Goal: Task Accomplishment & Management: Use online tool/utility

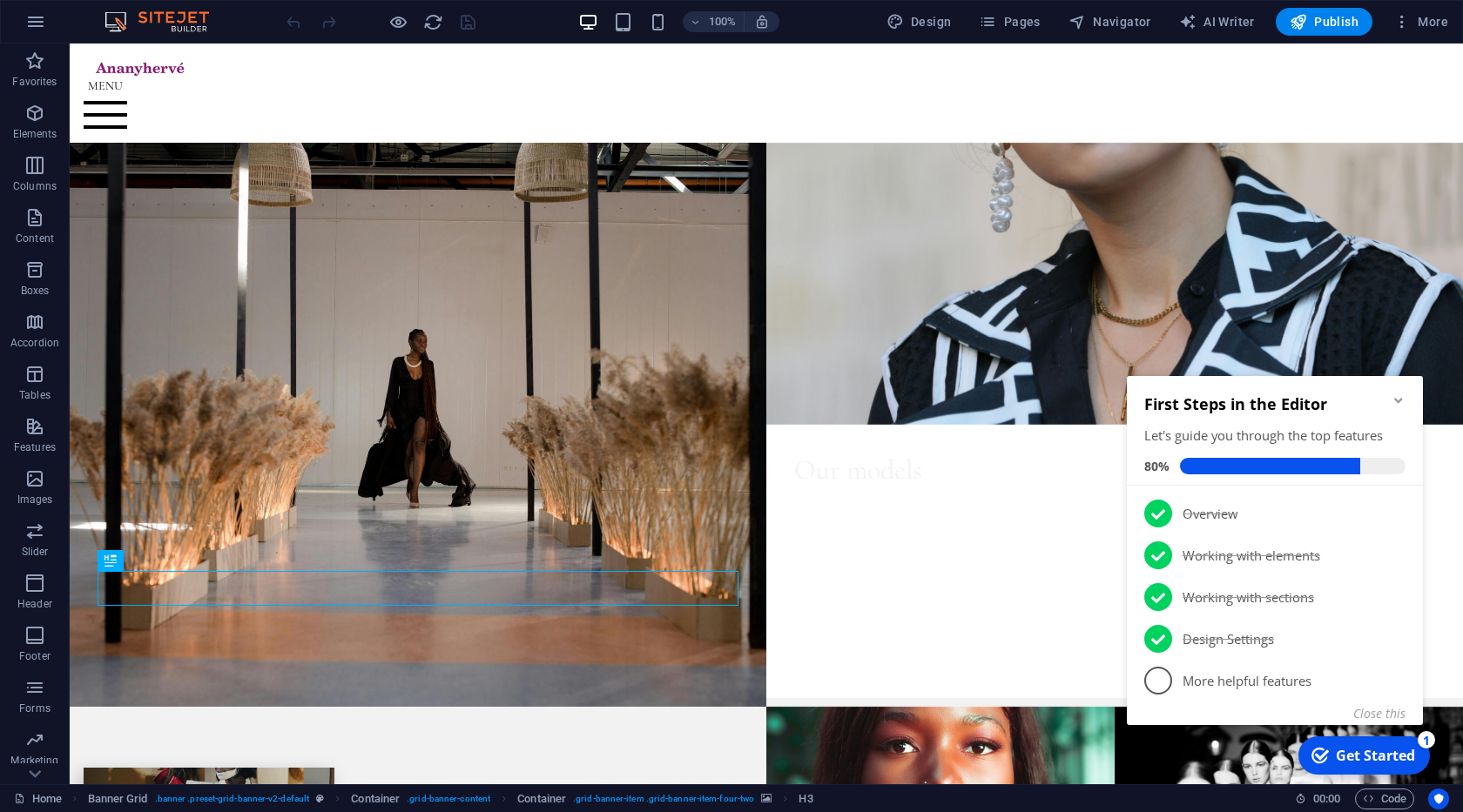
click at [1402, 395] on icon "Minimize checklist" at bounding box center [1398, 400] width 14 height 14
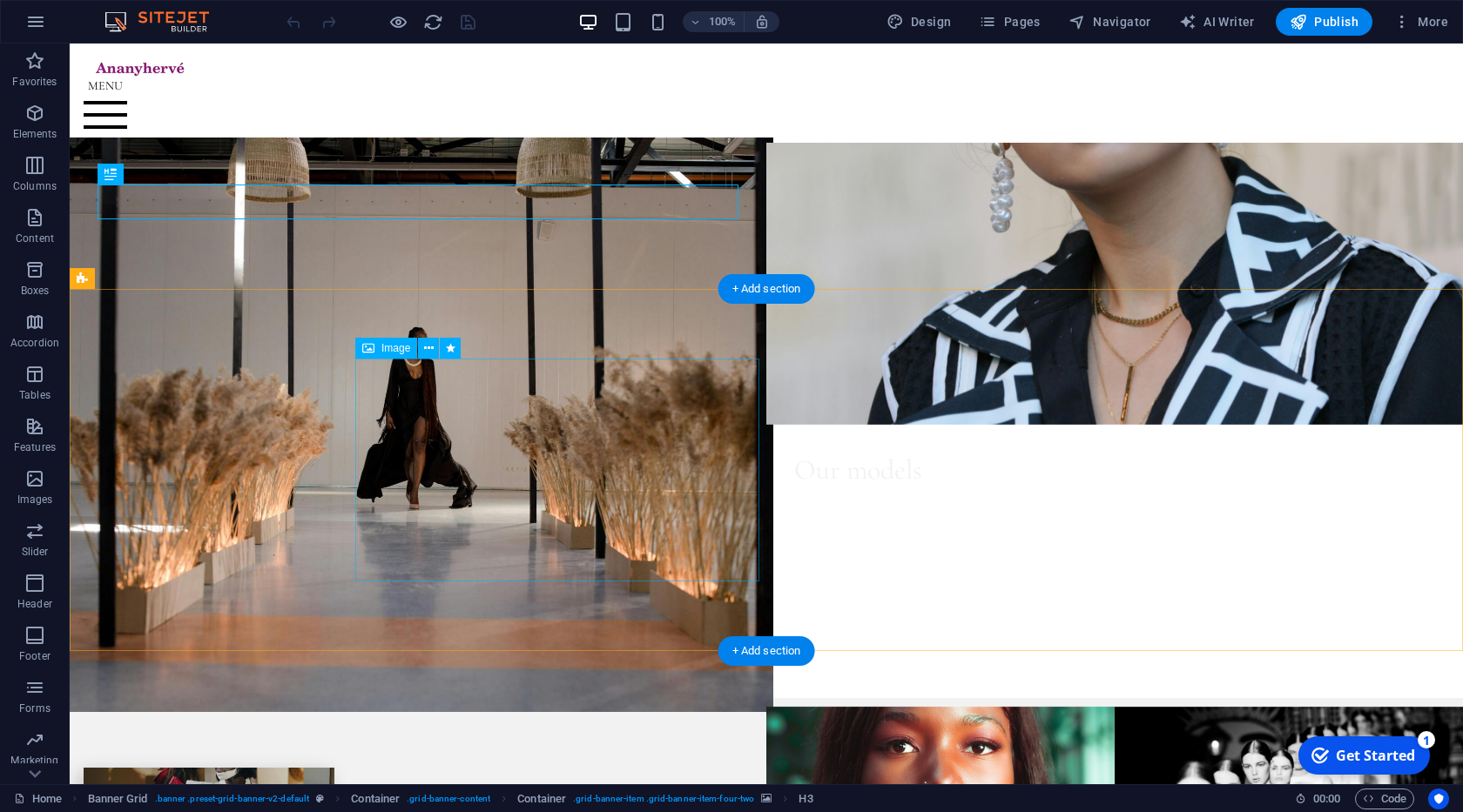
scroll to position [396, 0]
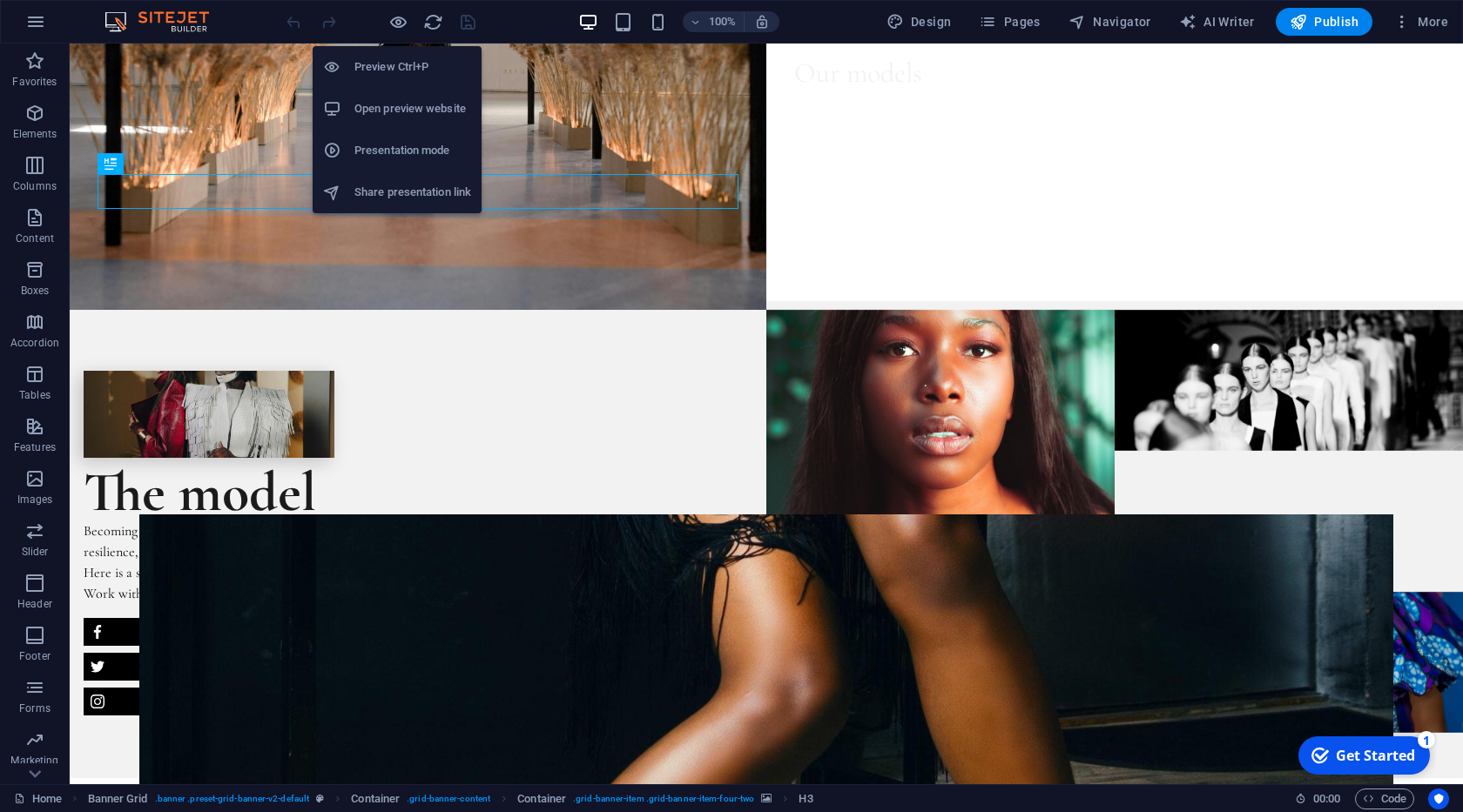
click at [412, 109] on h6 "Open preview website" at bounding box center [413, 109] width 117 height 21
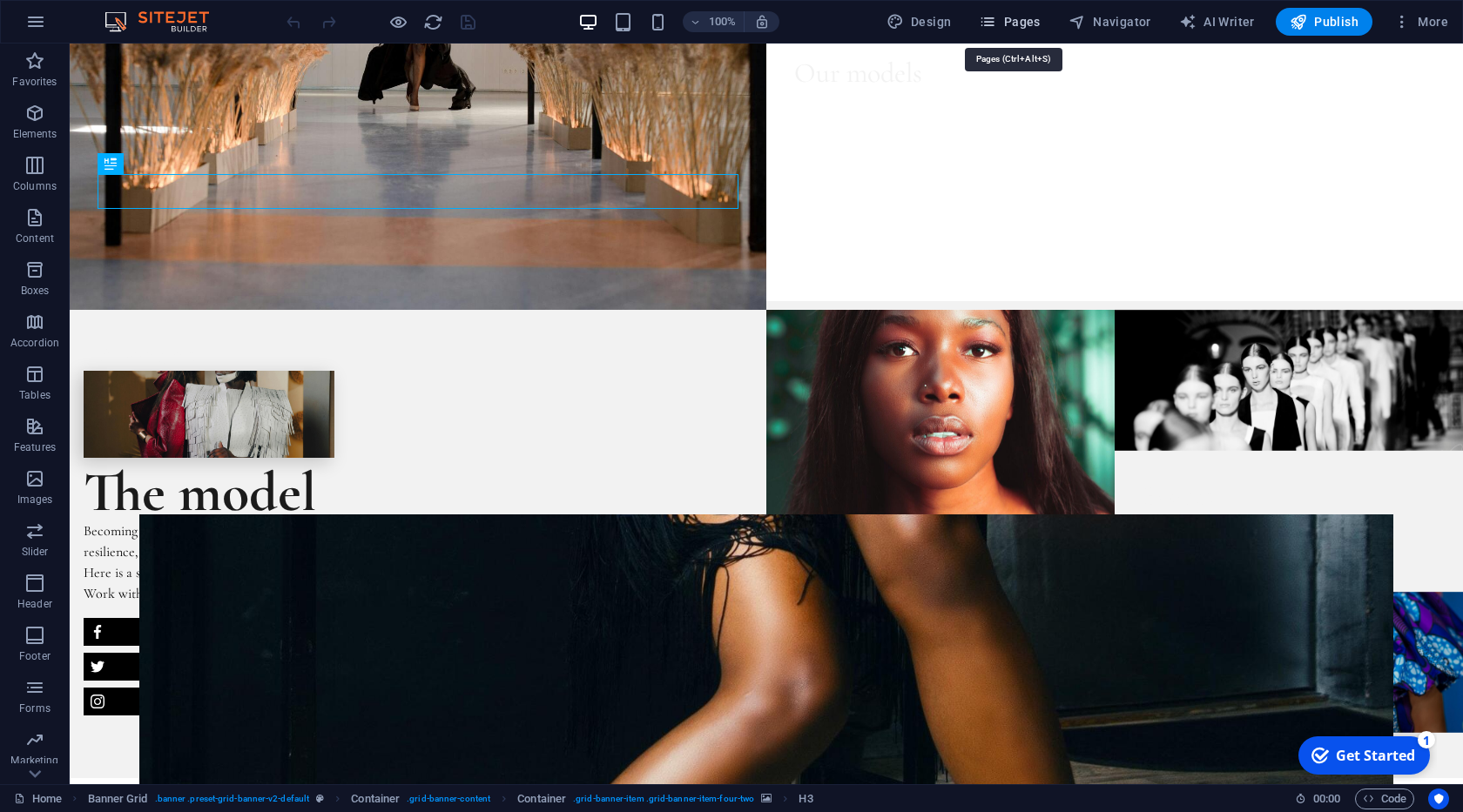
click at [1023, 18] on span "Pages" at bounding box center [1010, 22] width 61 height 17
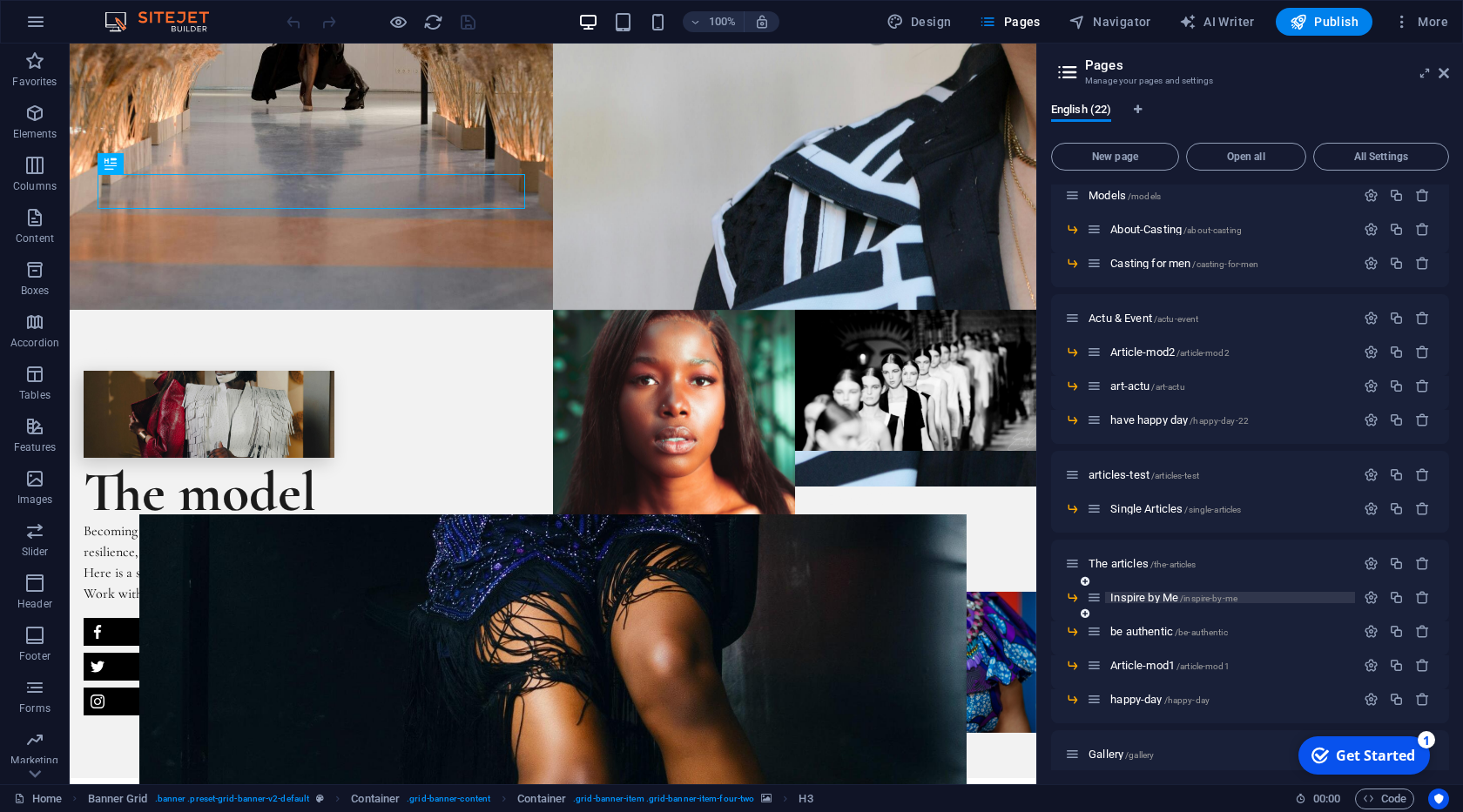
scroll to position [266, 0]
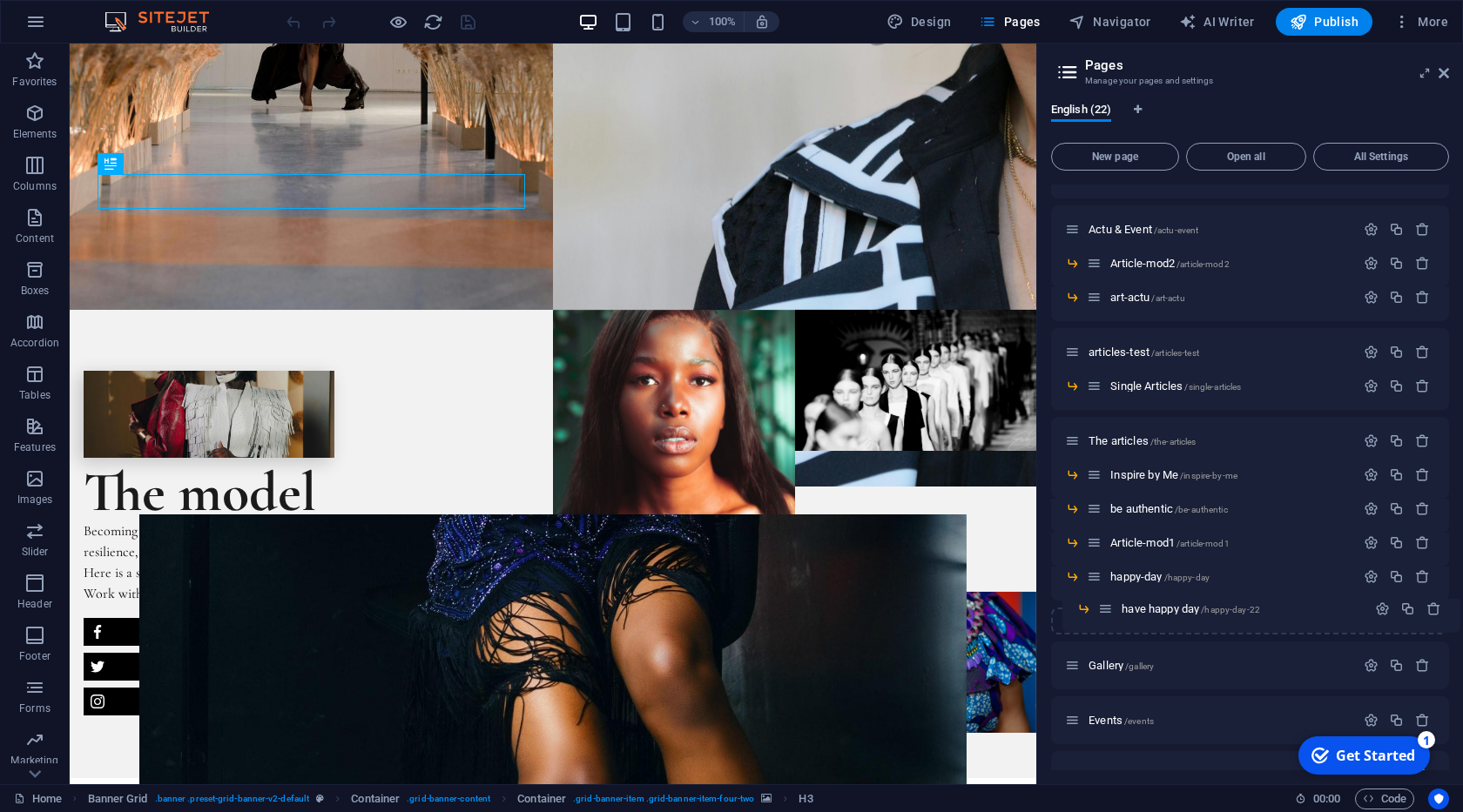
drag, startPoint x: 1094, startPoint y: 332, endPoint x: 1109, endPoint y: 615, distance: 283.4
click at [1109, 615] on div "Home / About /about marques /marques Models /models About-Casting /about-castin…" at bounding box center [1249, 414] width 398 height 990
click at [1151, 545] on span "Article-mod1 /article-mod1" at bounding box center [1170, 543] width 119 height 13
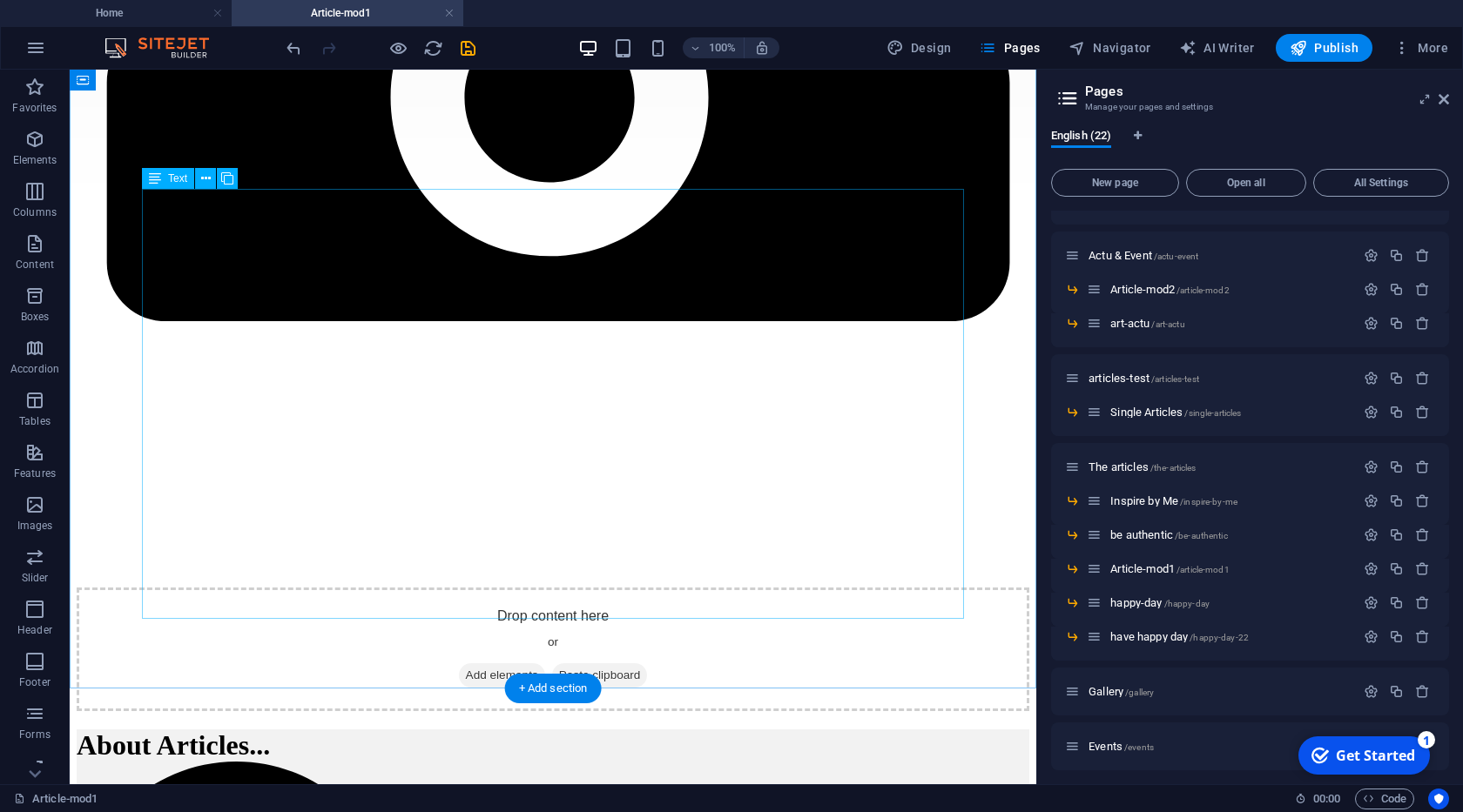
scroll to position [396, 0]
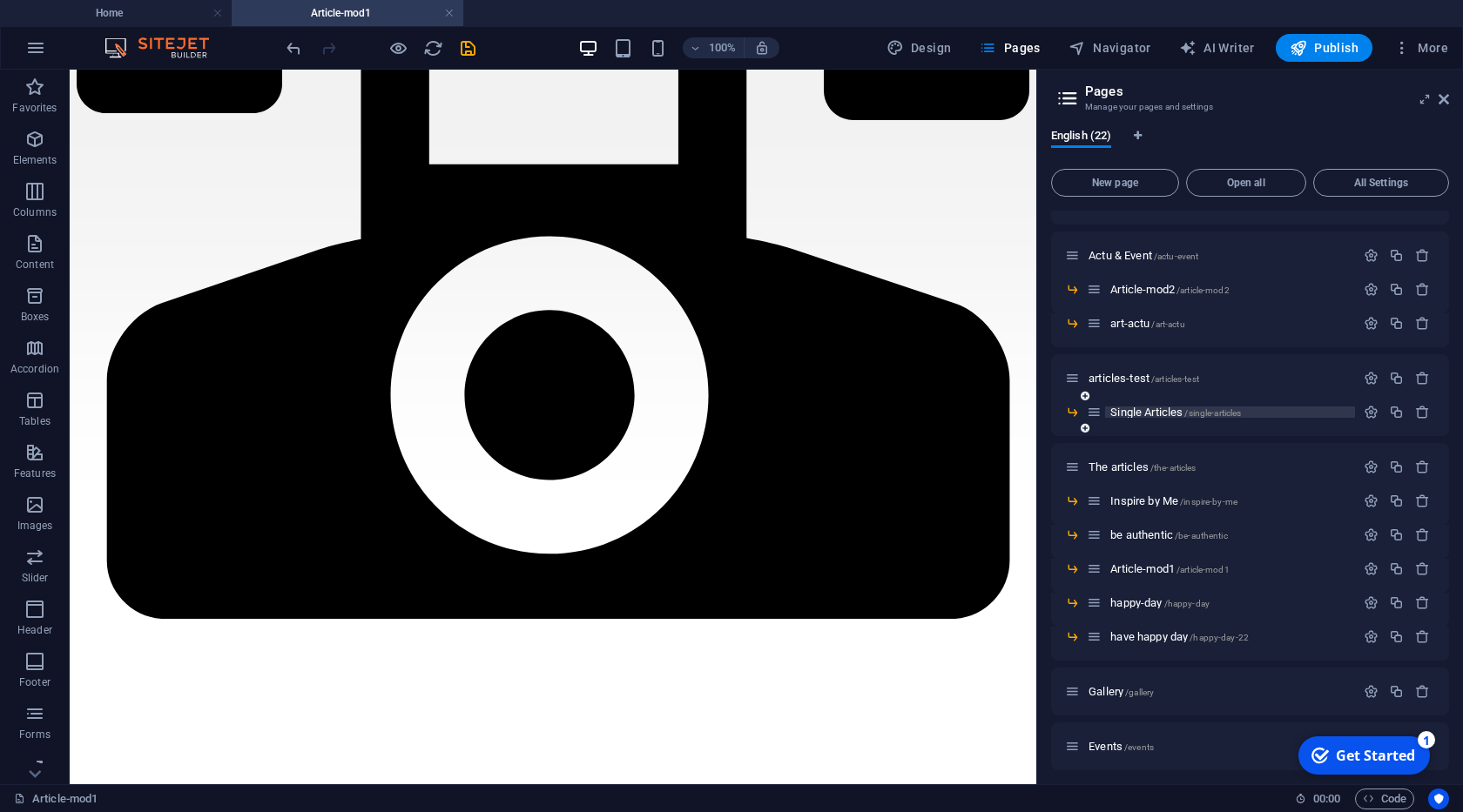
click at [1178, 416] on span "Single Articles /single-articles" at bounding box center [1176, 413] width 130 height 13
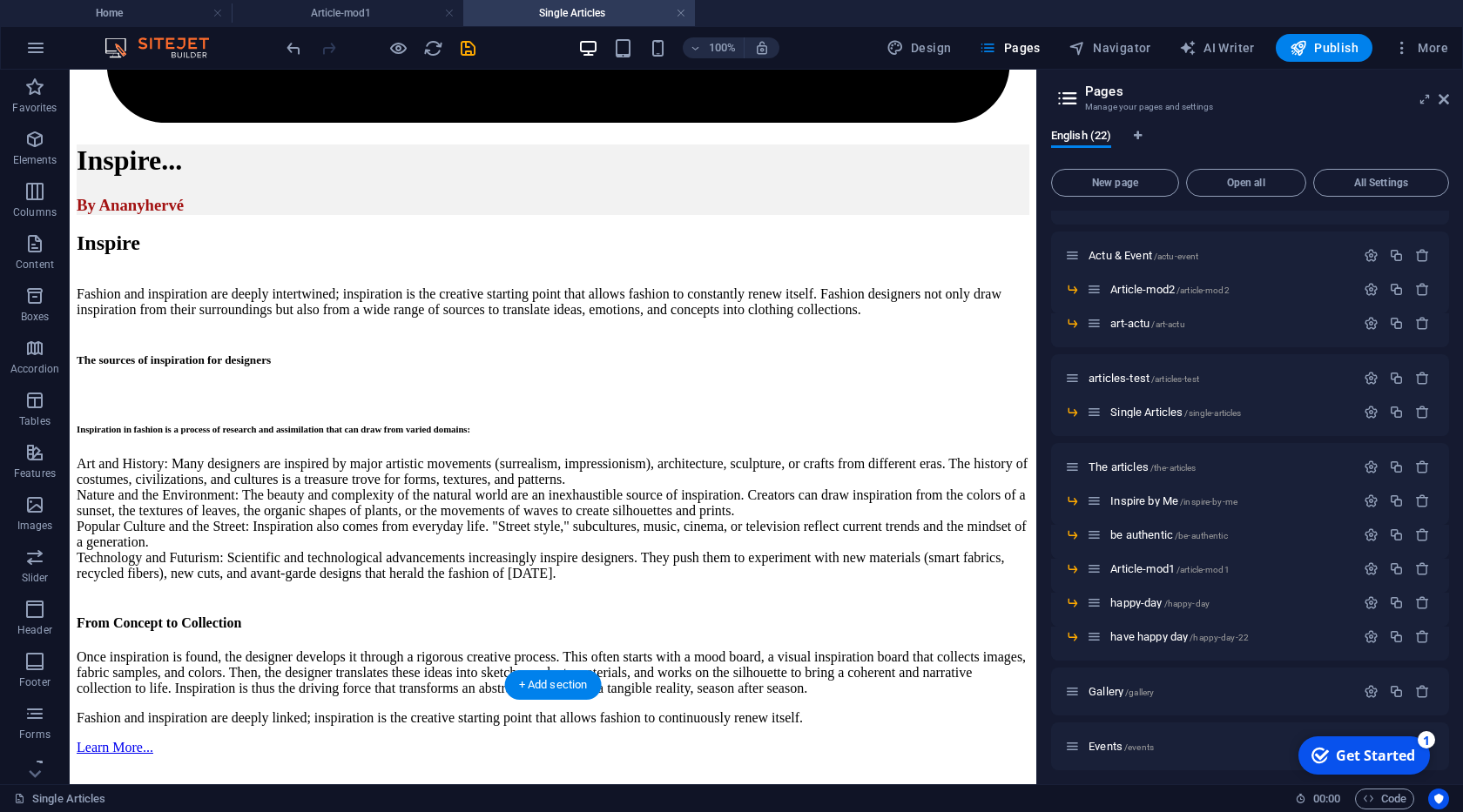
scroll to position [596, 0]
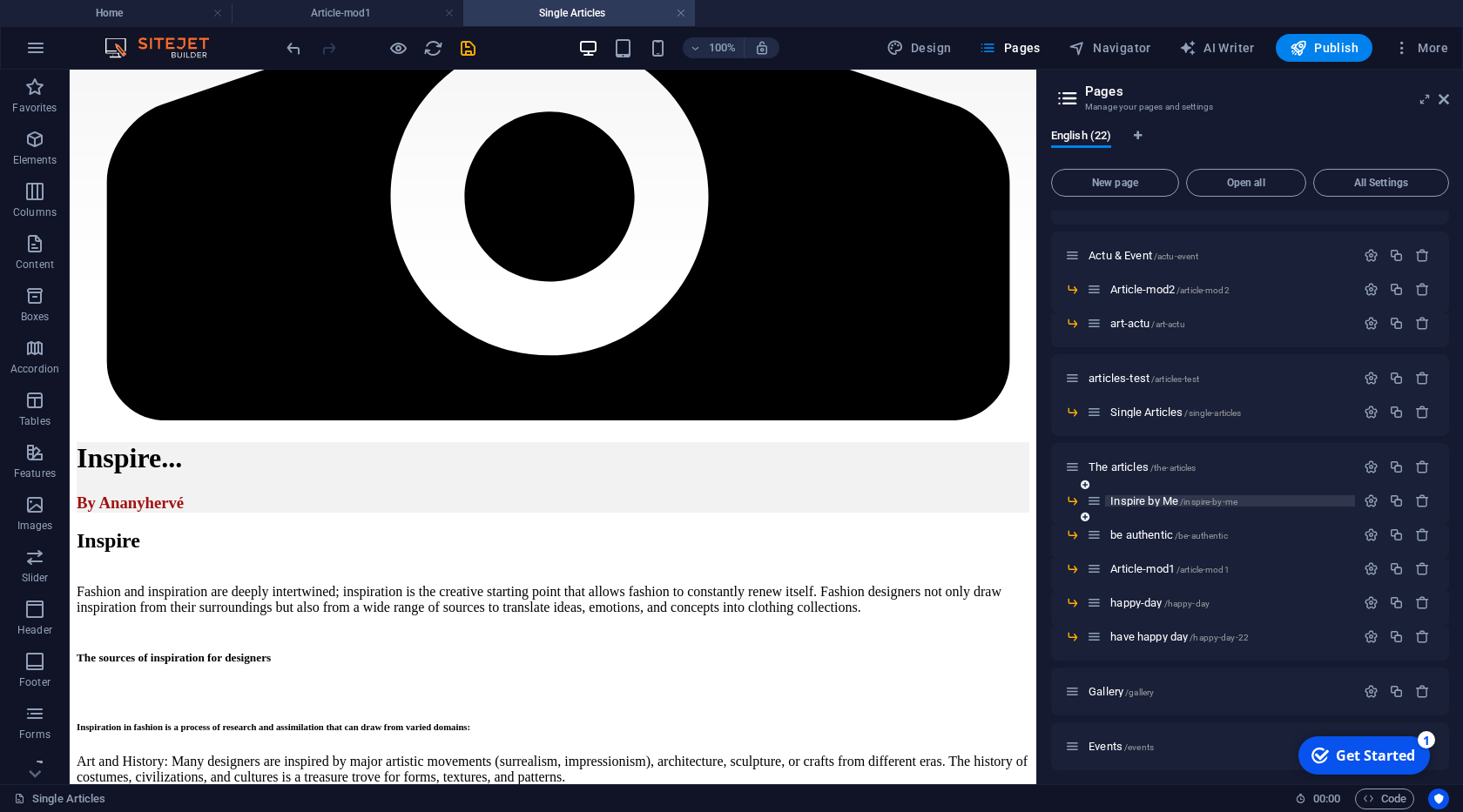
click at [1150, 504] on span "Inspire by Me /inspire-by-me" at bounding box center [1174, 501] width 127 height 13
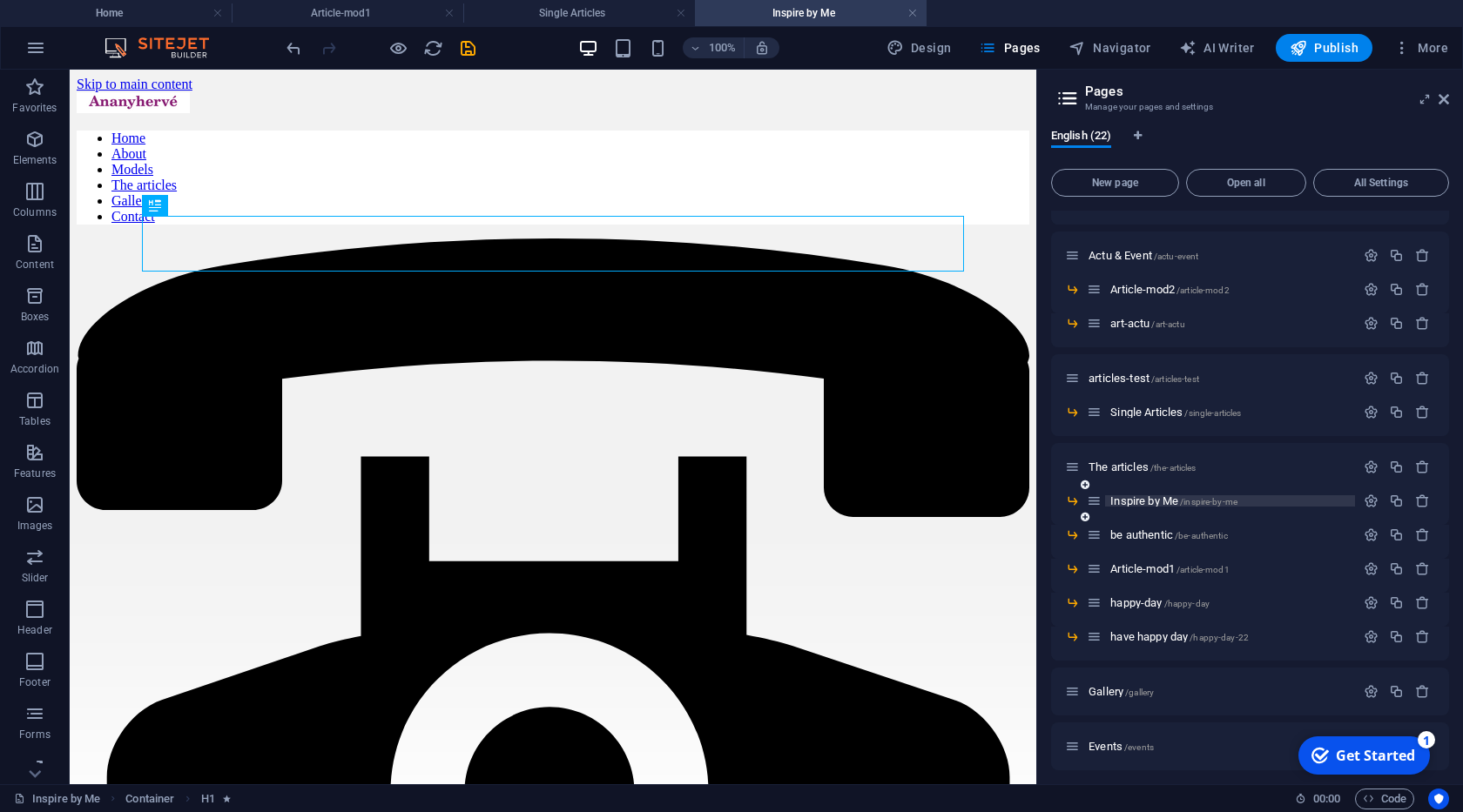
scroll to position [0, 0]
click at [592, 17] on h4 "Single Articles" at bounding box center [580, 13] width 232 height 19
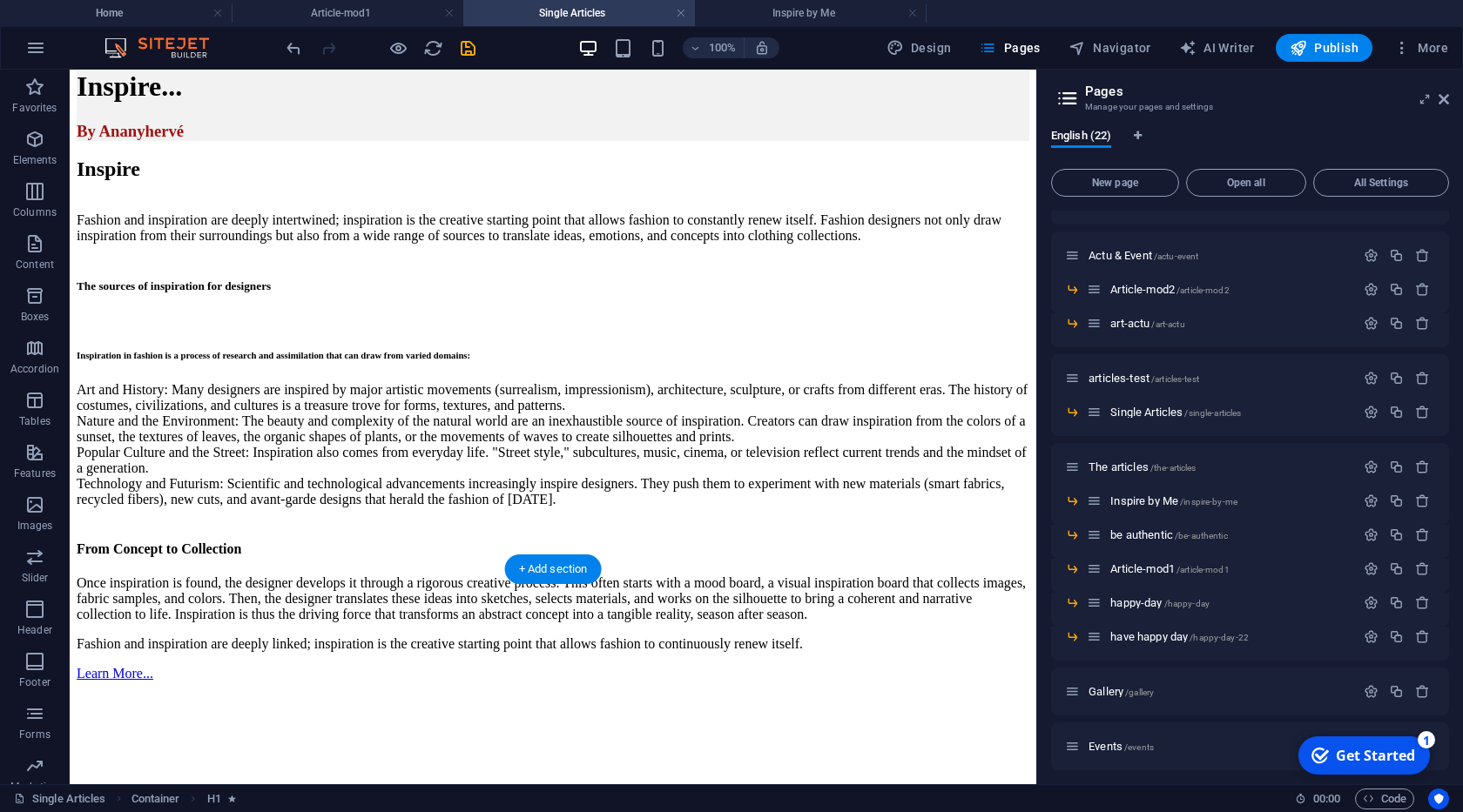
scroll to position [992, 0]
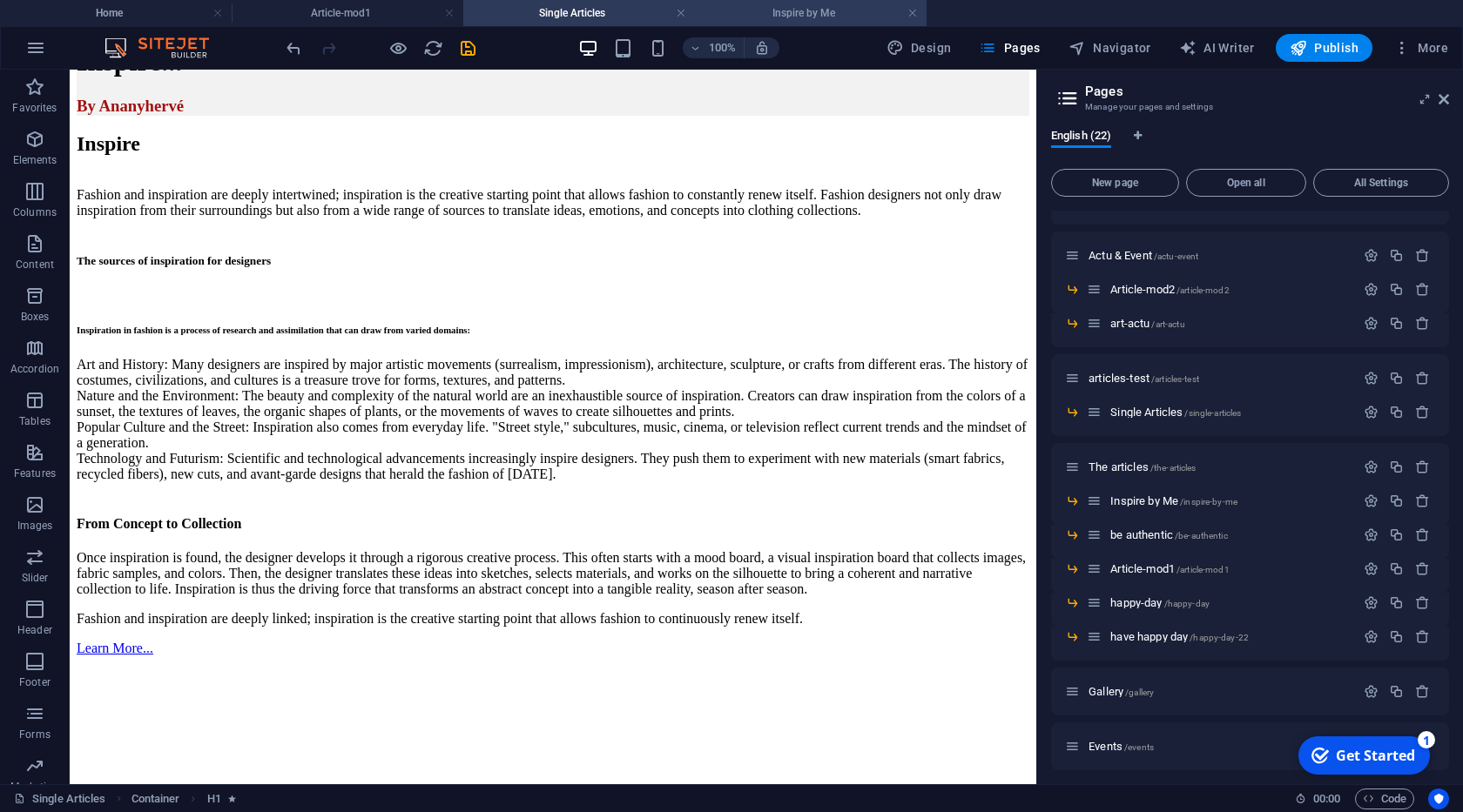
click at [810, 5] on h4 "Inspire by Me" at bounding box center [811, 13] width 232 height 19
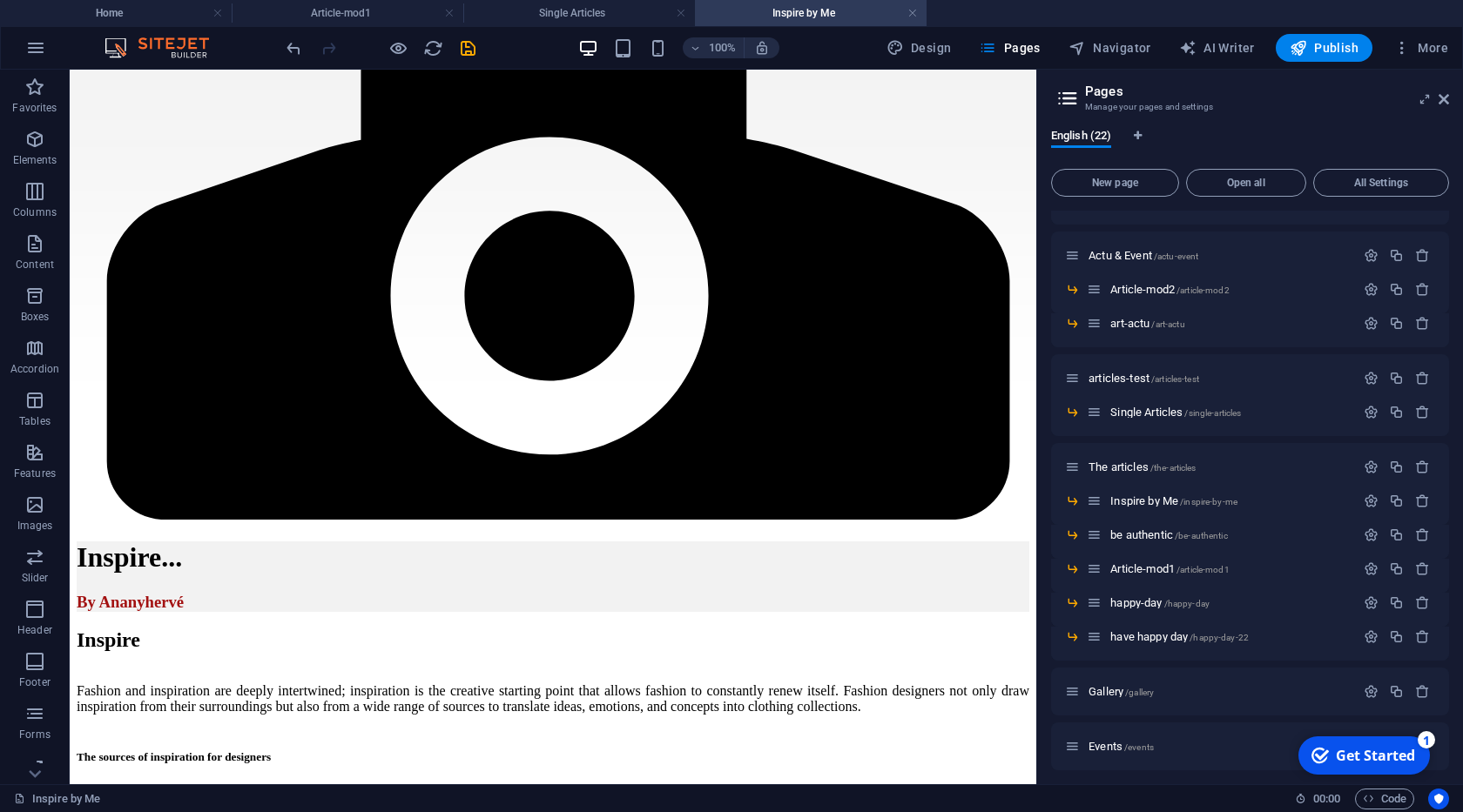
scroll to position [596, 0]
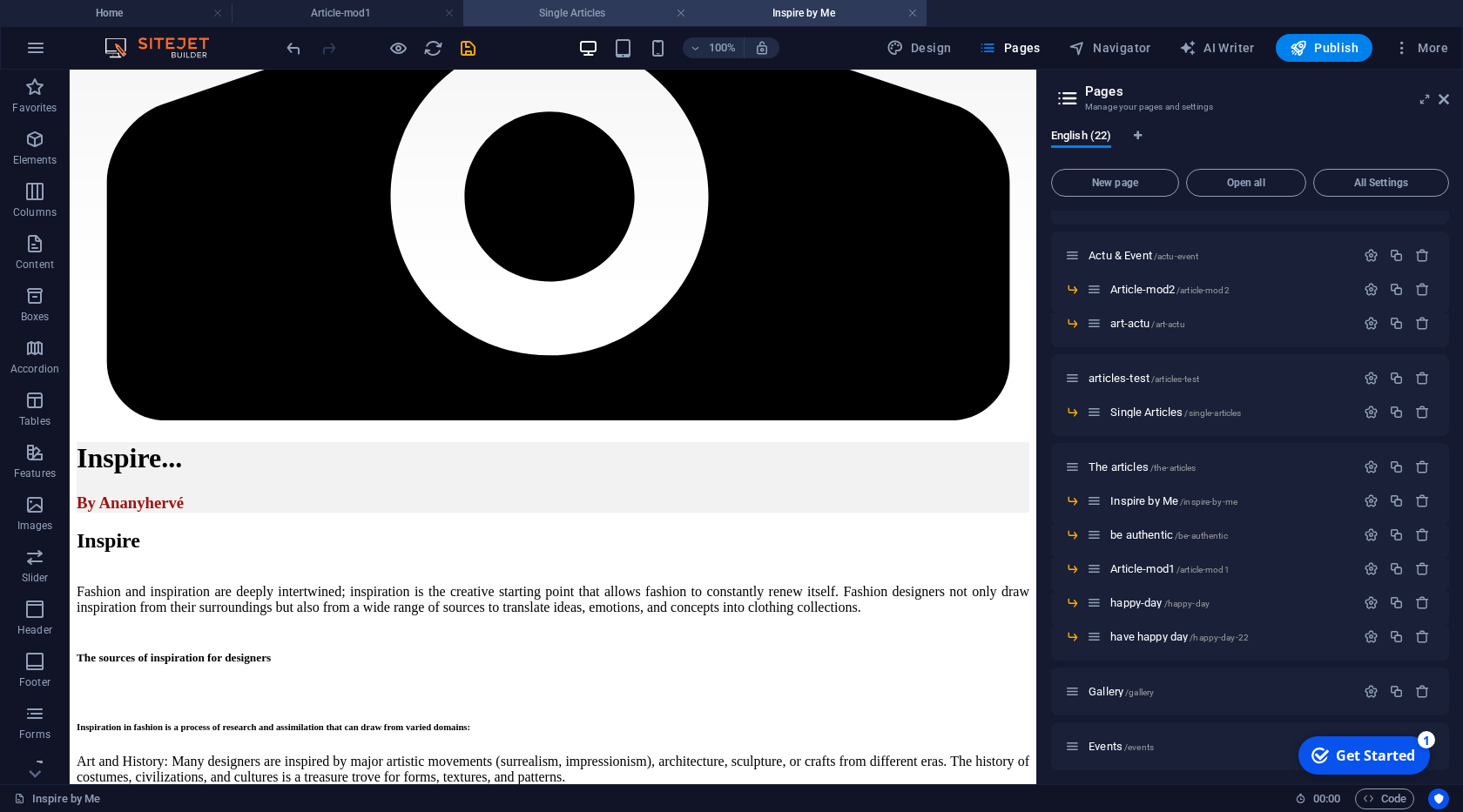
click at [561, 18] on h4 "Single Articles" at bounding box center [580, 13] width 232 height 19
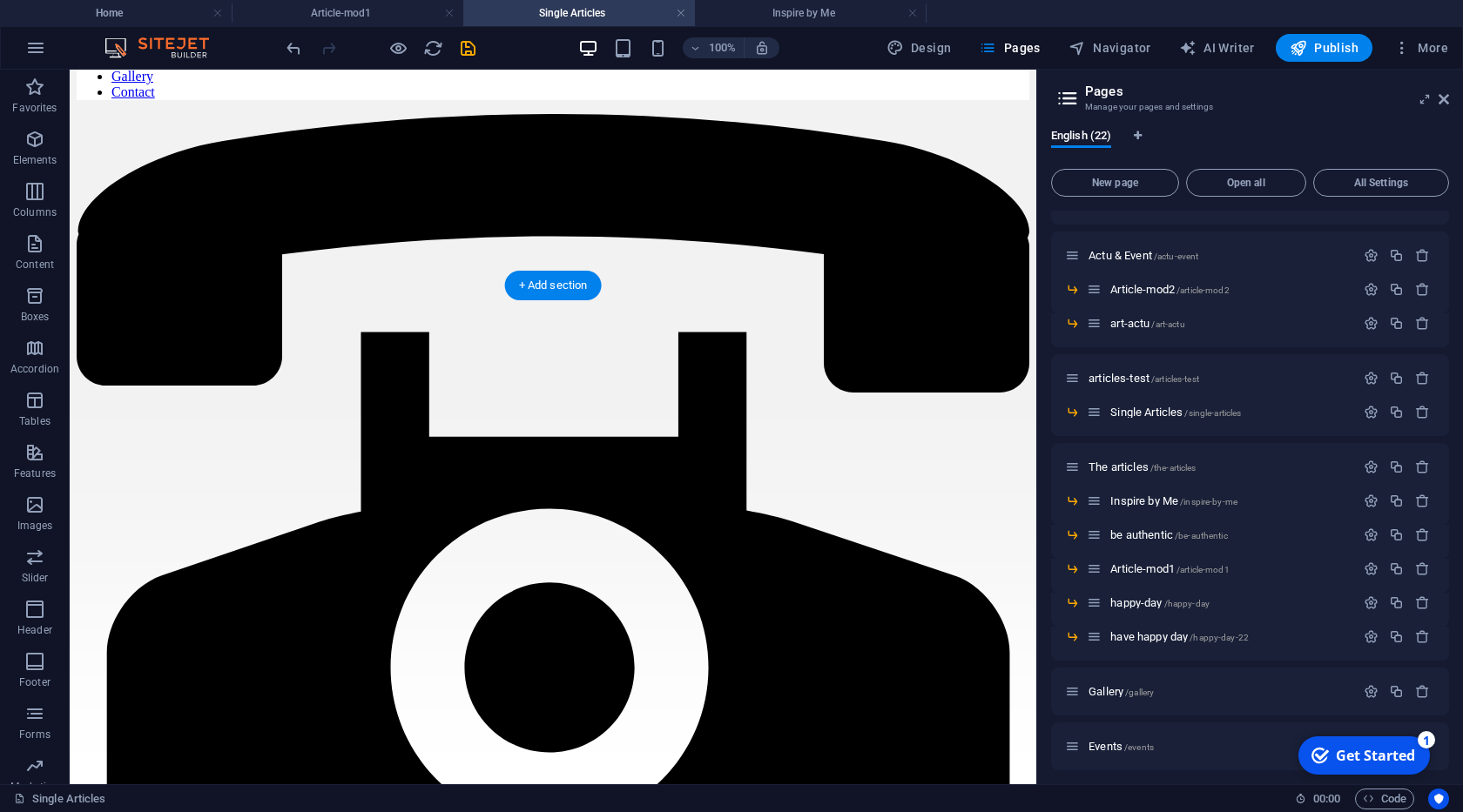
scroll to position [100, 0]
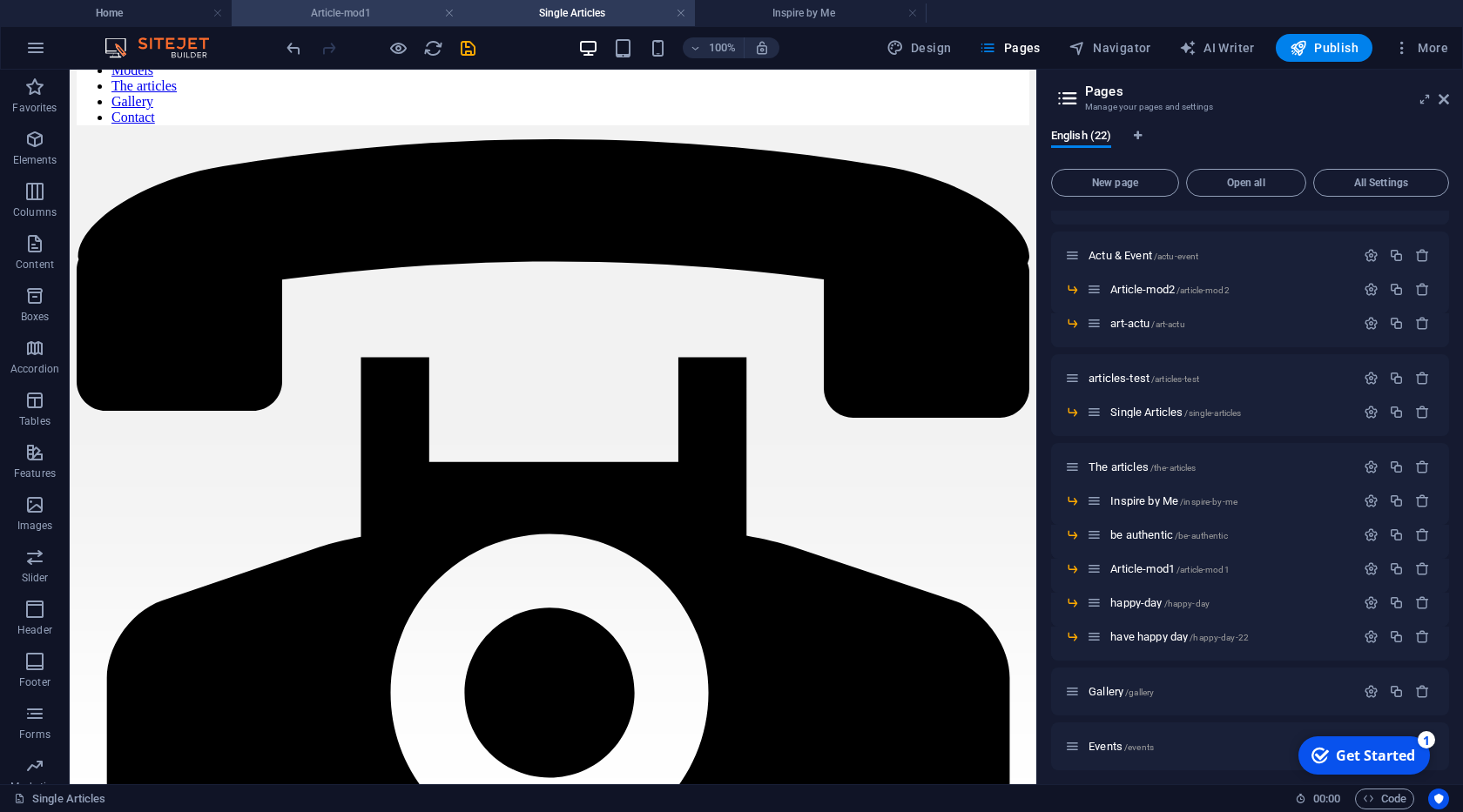
drag, startPoint x: 301, startPoint y: 11, endPoint x: 251, endPoint y: 13, distance: 50.0
click at [301, 11] on h4 "Article-mod1" at bounding box center [348, 13] width 232 height 19
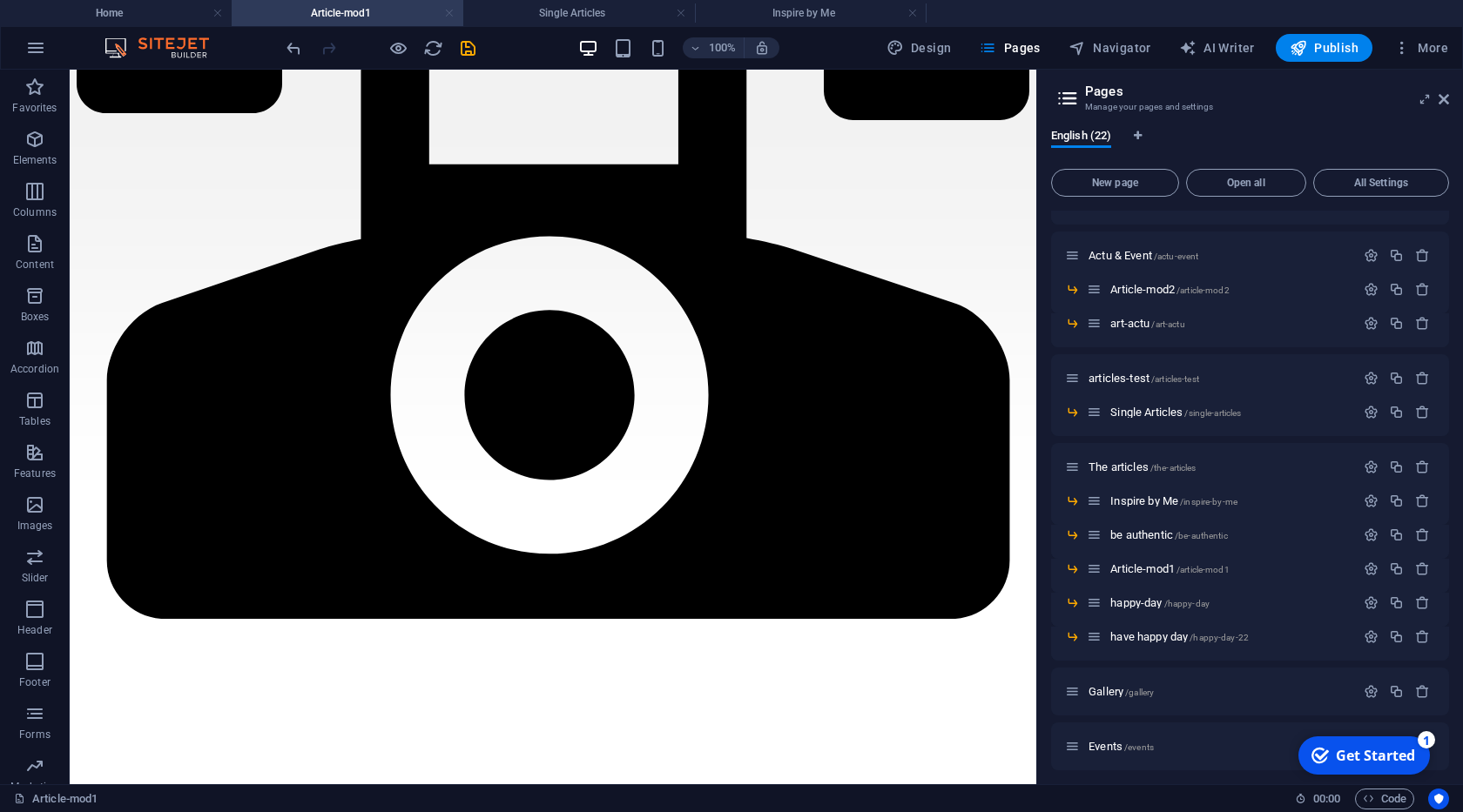
click at [446, 11] on link at bounding box center [449, 12] width 11 height 16
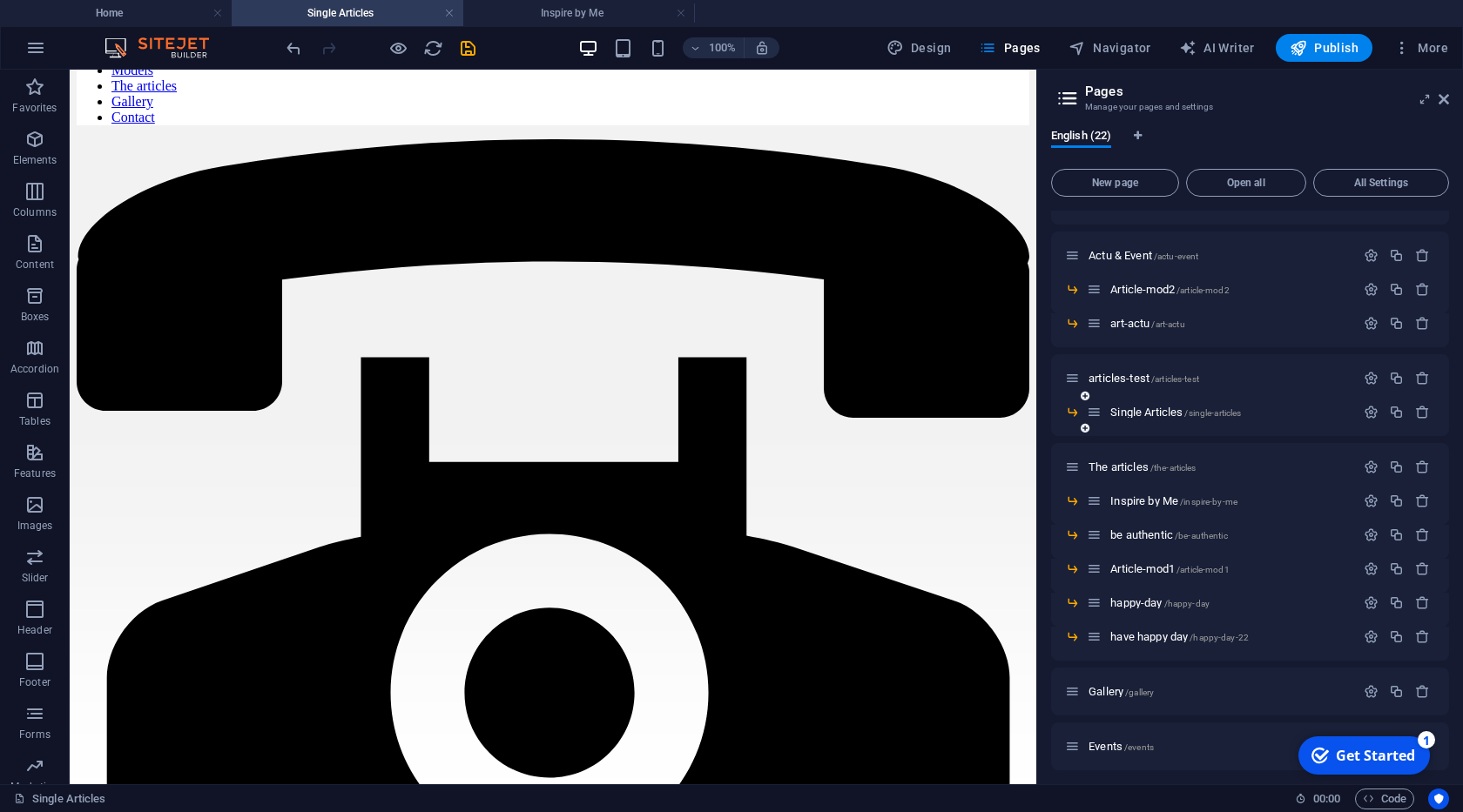
drag, startPoint x: 1140, startPoint y: 572, endPoint x: 1113, endPoint y: 432, distance: 142.6
click at [1113, 432] on div "Home / About /about marques /marques Models /models About-Casting /about-castin…" at bounding box center [1249, 440] width 398 height 990
drag, startPoint x: 1091, startPoint y: 571, endPoint x: 1098, endPoint y: 448, distance: 123.2
click at [1098, 448] on div "Home / About /about marques /marques Models /models About-Casting /about-castin…" at bounding box center [1249, 440] width 398 height 990
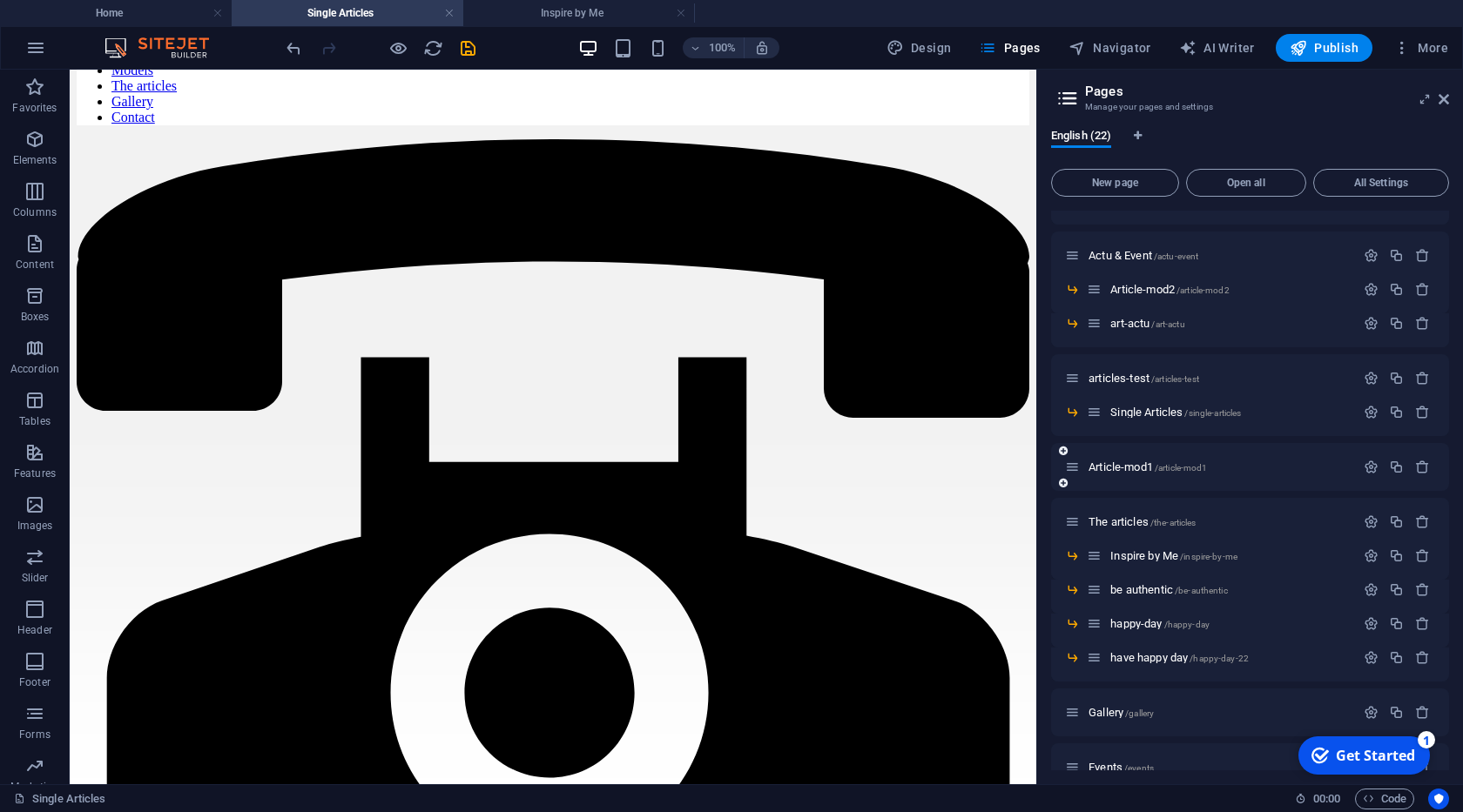
drag, startPoint x: 1112, startPoint y: 463, endPoint x: 1124, endPoint y: 446, distance: 20.8
click at [1124, 446] on div "Article-mod1 /article-mod1" at bounding box center [1249, 467] width 398 height 48
drag, startPoint x: 1073, startPoint y: 463, endPoint x: 1086, endPoint y: 423, distance: 42.1
click at [1086, 423] on div "Home / About /about marques /marques Models /models About-Casting /about-castin…" at bounding box center [1249, 450] width 398 height 1011
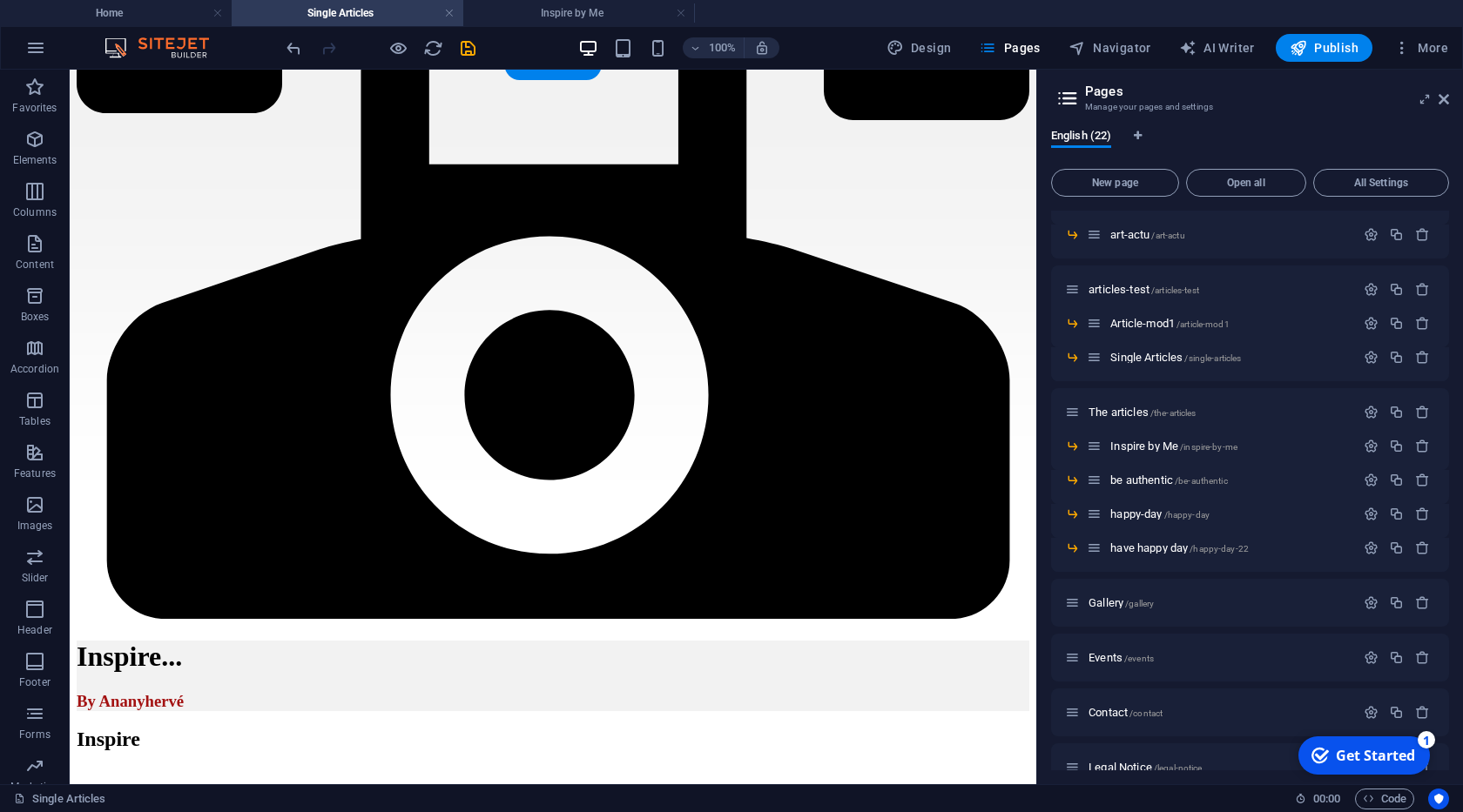
scroll to position [0, 0]
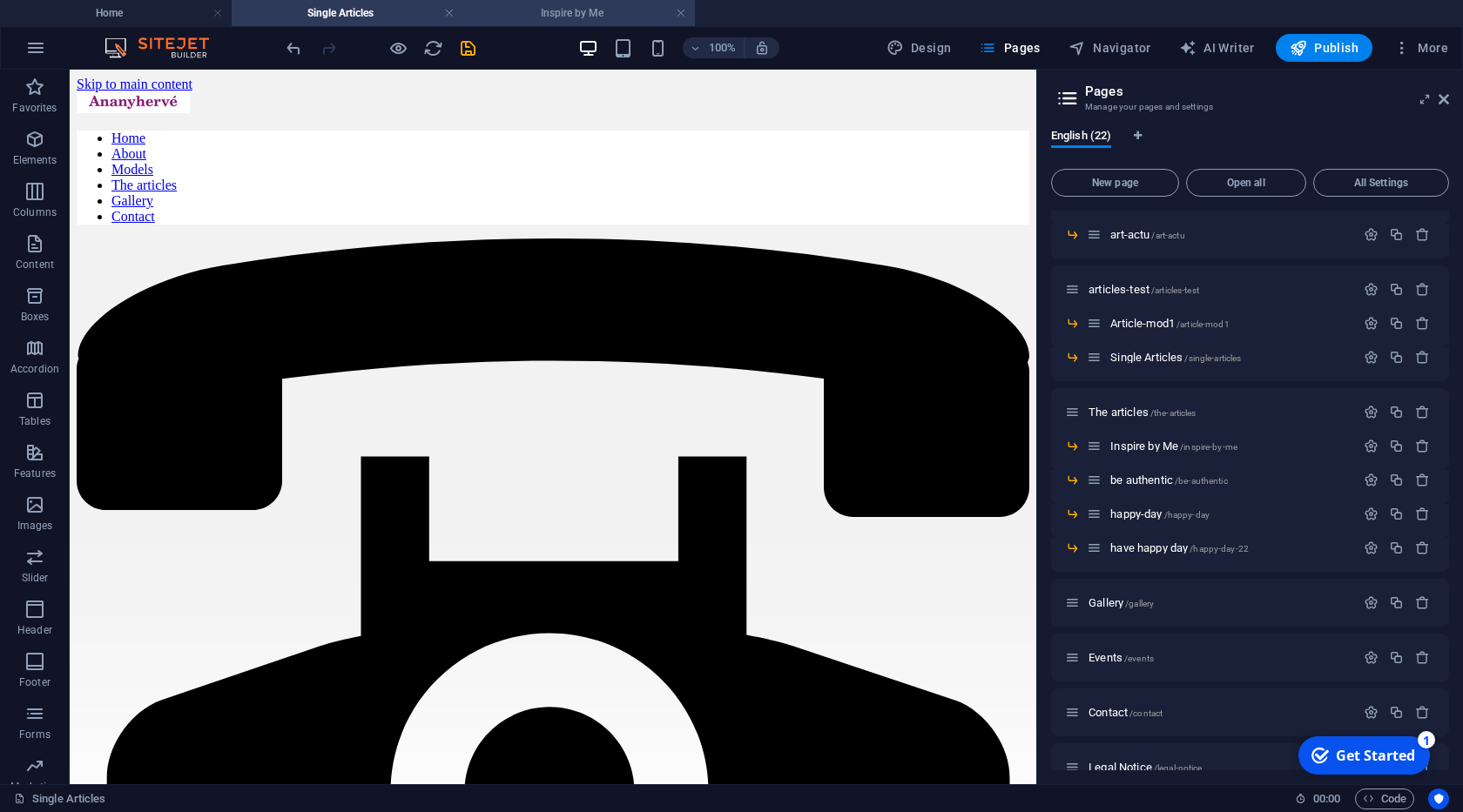
click at [544, 20] on h4 "Inspire by Me" at bounding box center [580, 13] width 232 height 19
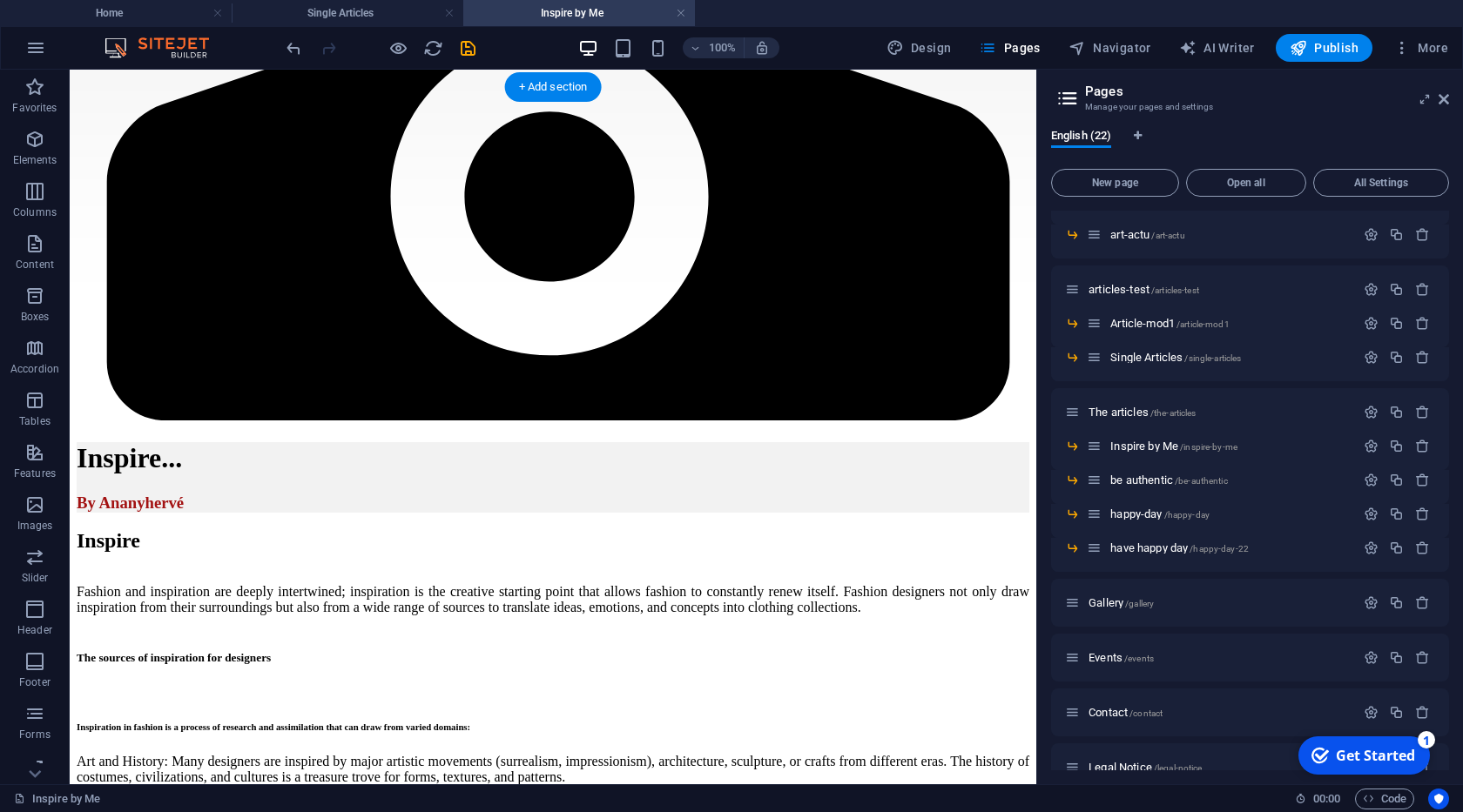
scroll to position [298, 0]
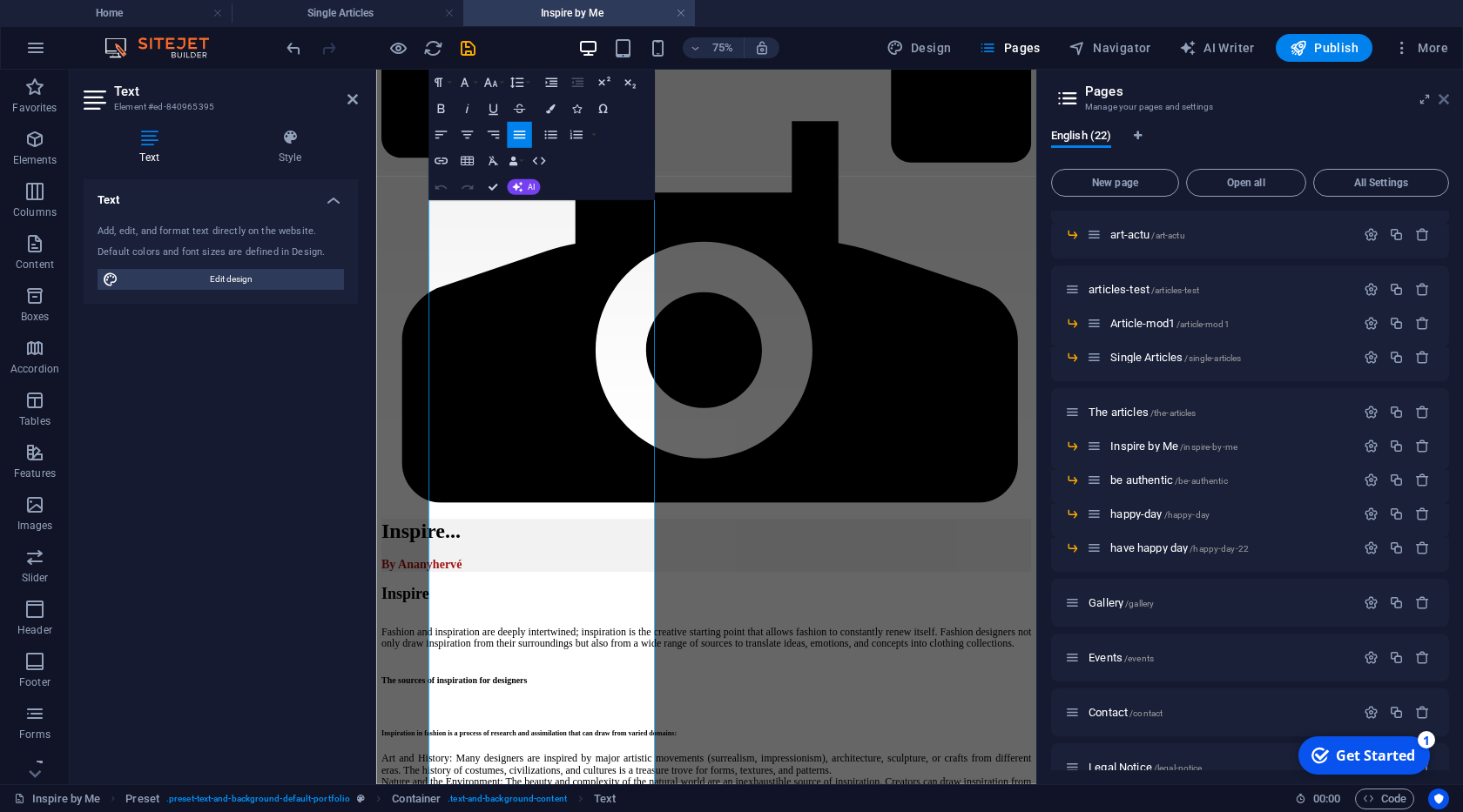
click at [1444, 99] on icon at bounding box center [1443, 99] width 11 height 14
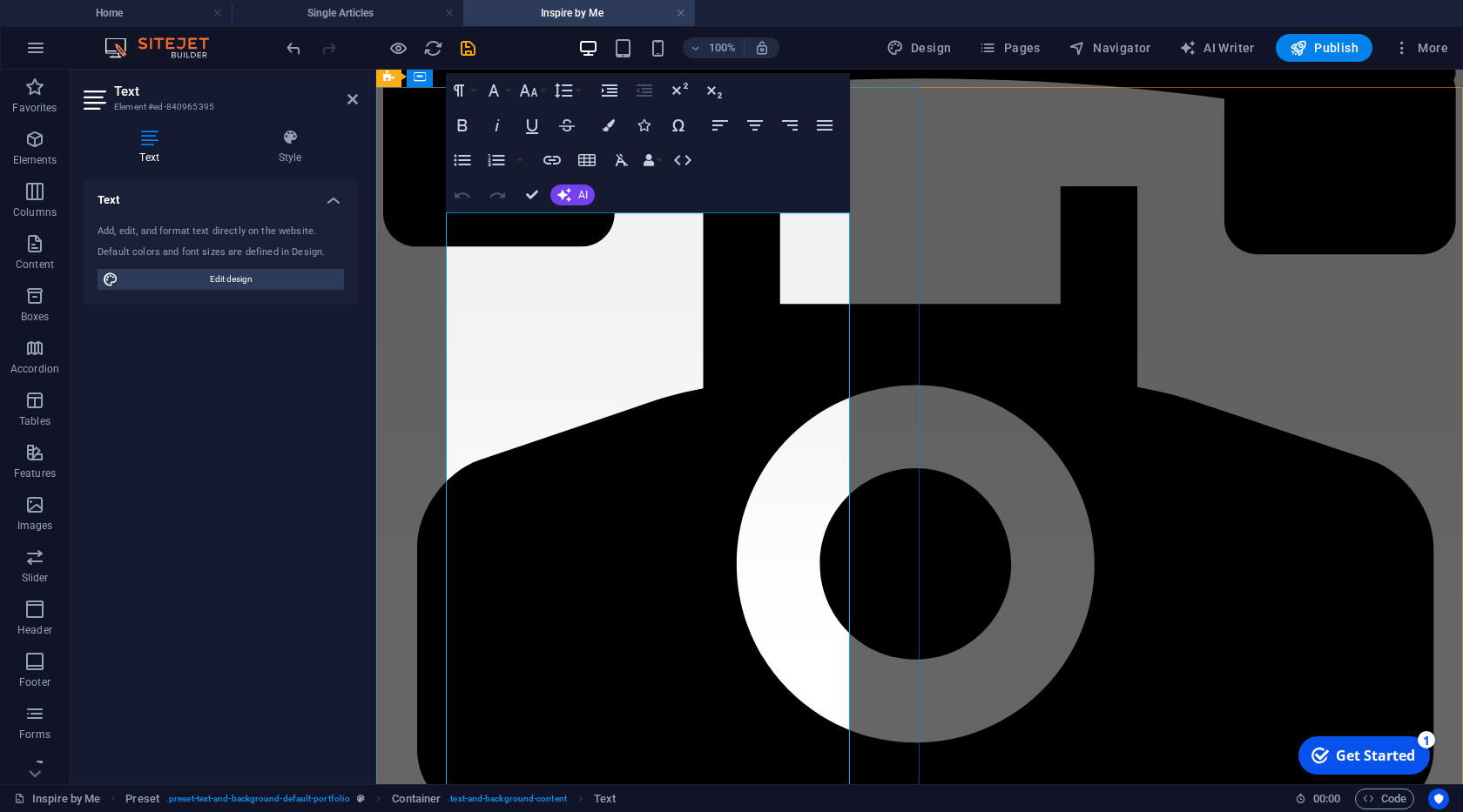
click at [603, 124] on icon "button" at bounding box center [608, 125] width 12 height 12
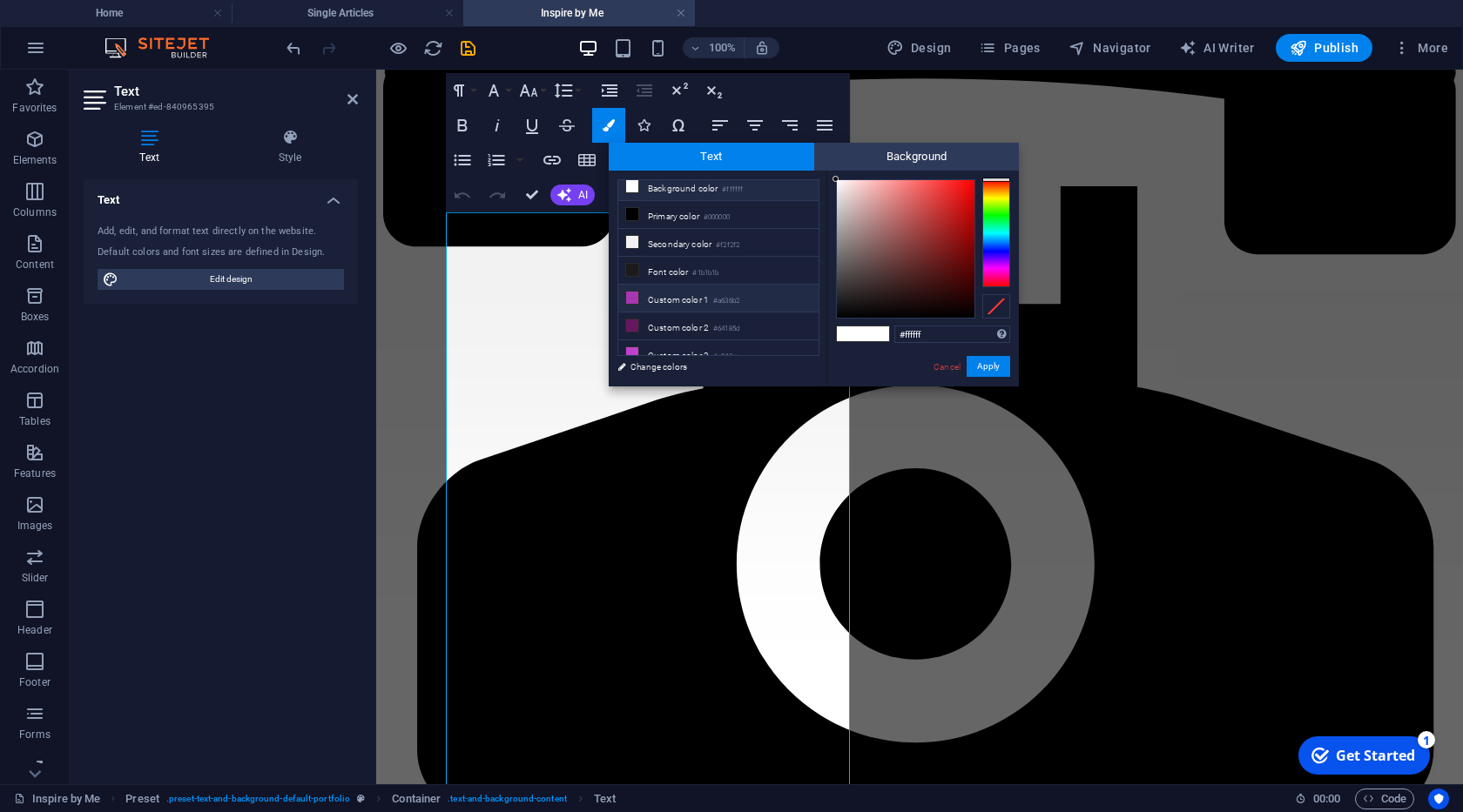
scroll to position [14, 0]
click at [676, 344] on li "Custom color 3 #c042cc" at bounding box center [718, 347] width 200 height 28
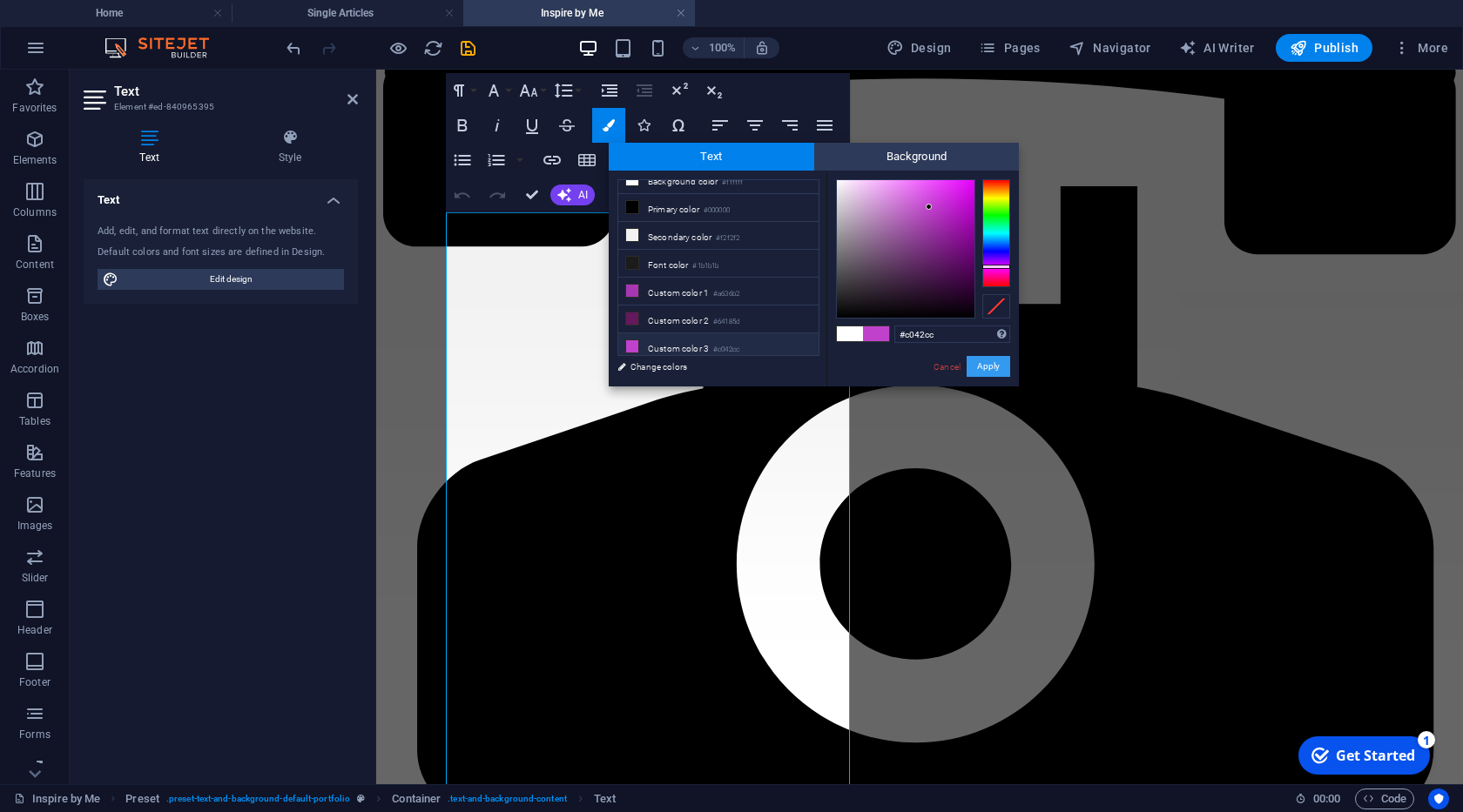
click at [997, 364] on button "Apply" at bounding box center [988, 367] width 43 height 21
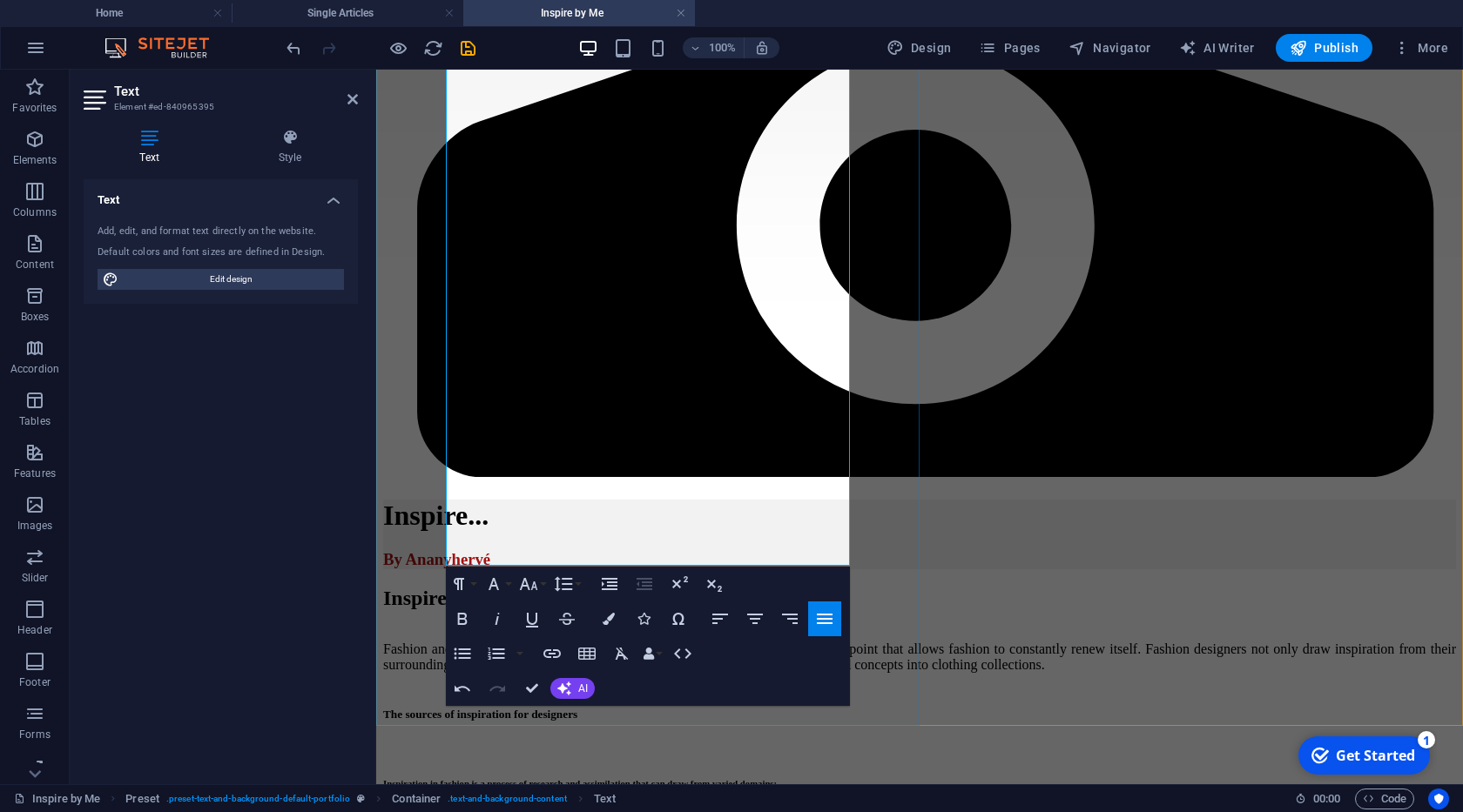
scroll to position [694, 0]
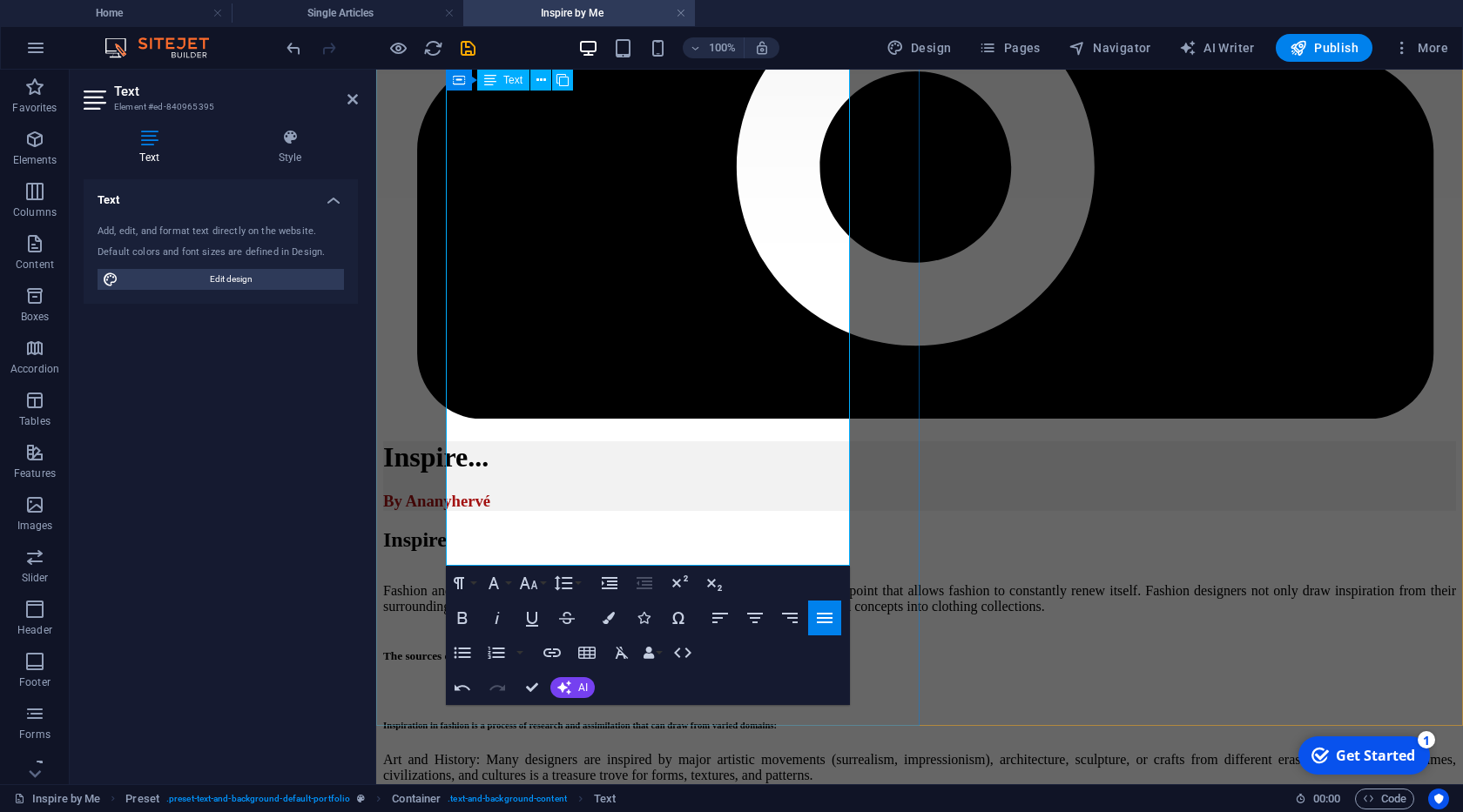
click at [613, 611] on button "Colors" at bounding box center [608, 618] width 34 height 34
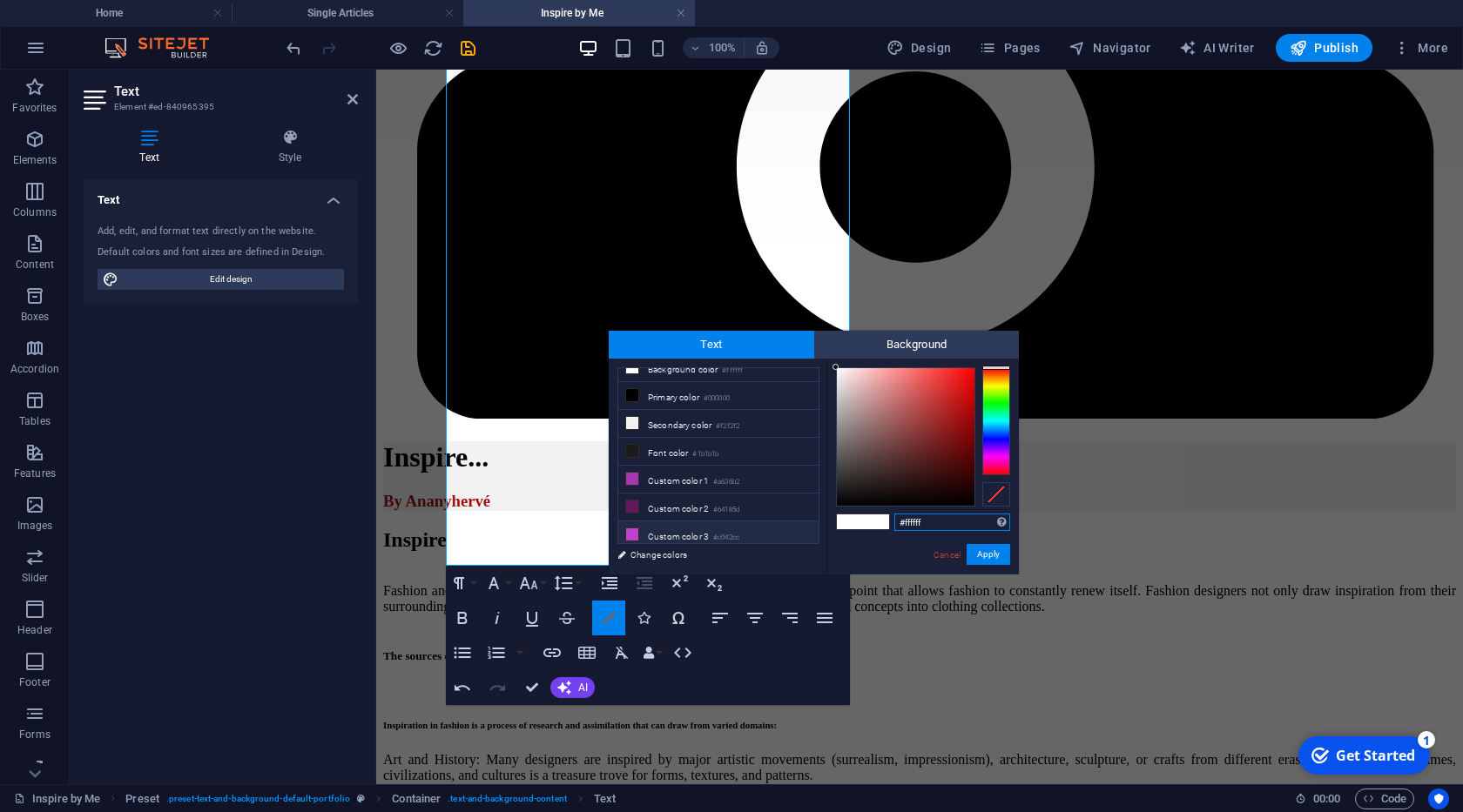
scroll to position [14, 0]
click at [670, 530] on li "Custom color 3 #c042cc" at bounding box center [718, 534] width 200 height 28
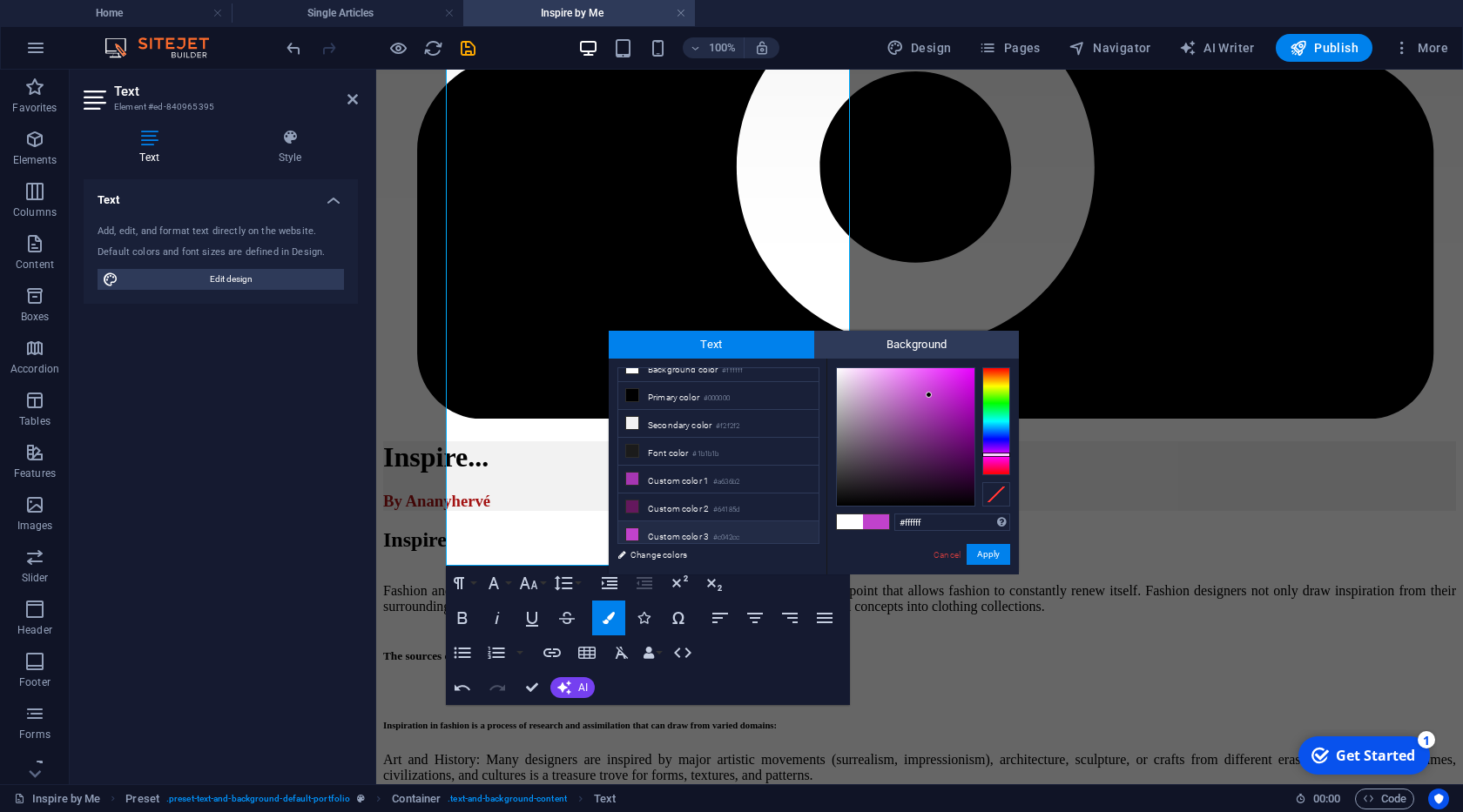
type input "#c042cc"
click at [980, 564] on button "Apply" at bounding box center [988, 554] width 43 height 21
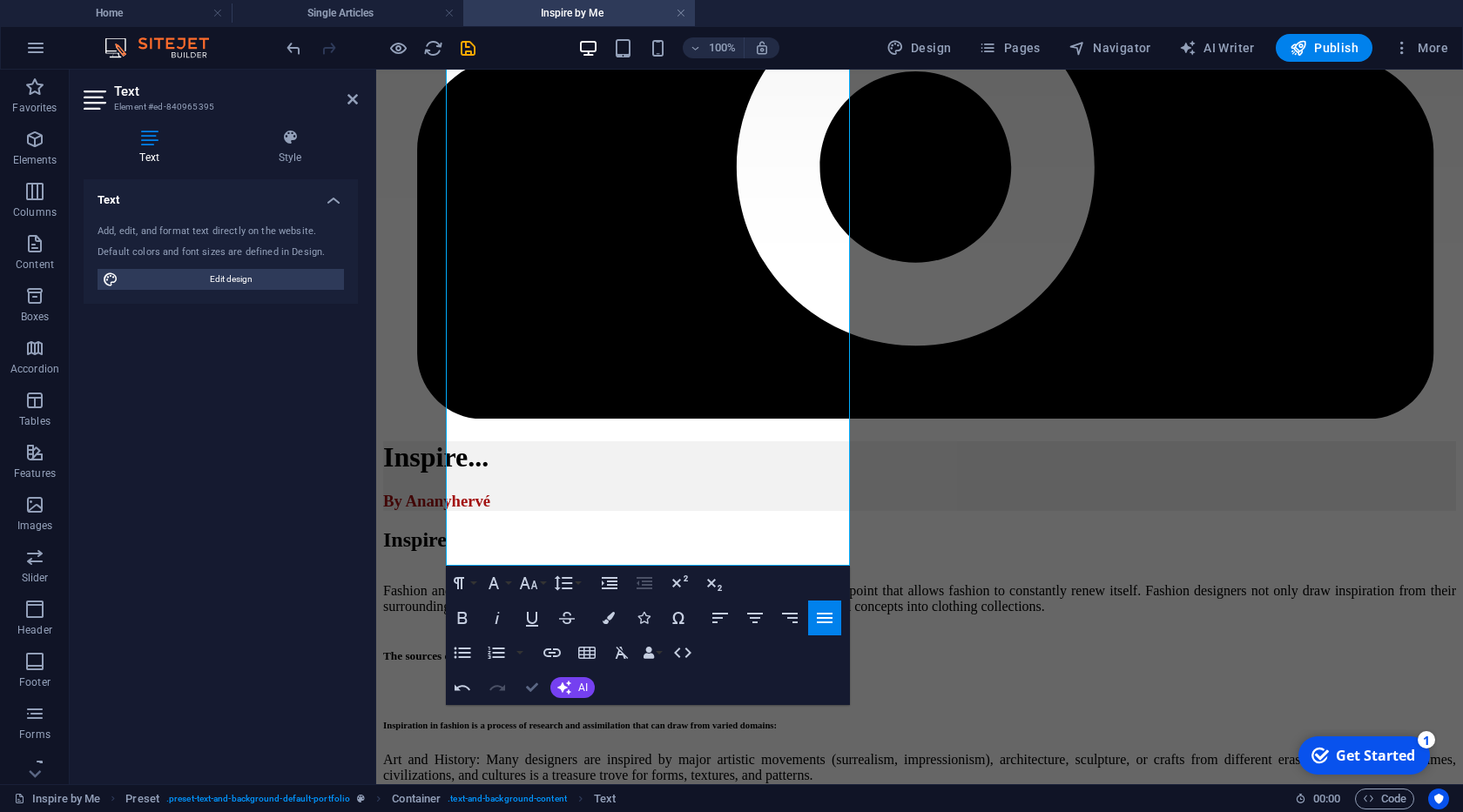
drag, startPoint x: 530, startPoint y: 683, endPoint x: 578, endPoint y: 356, distance: 330.5
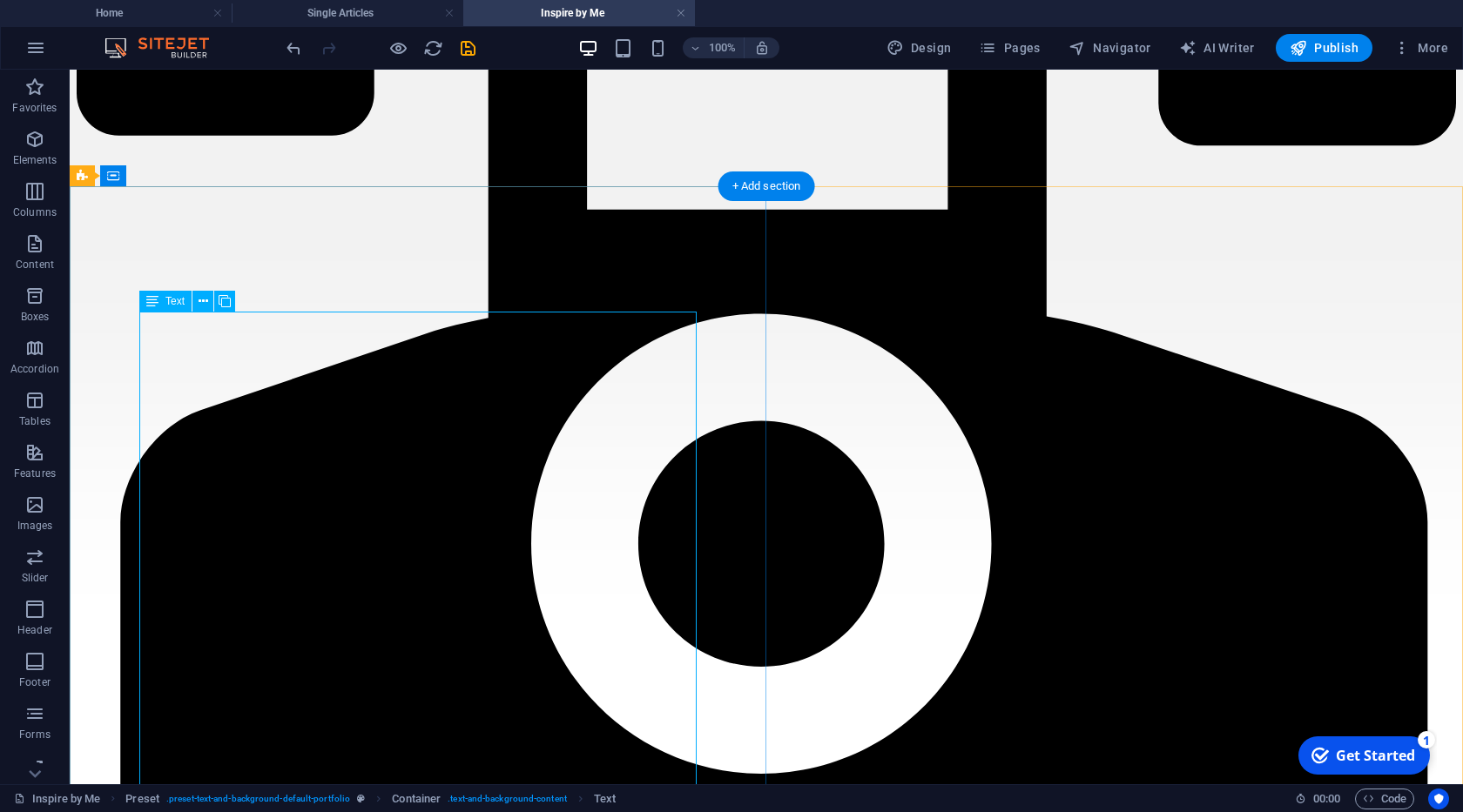
scroll to position [198, 0]
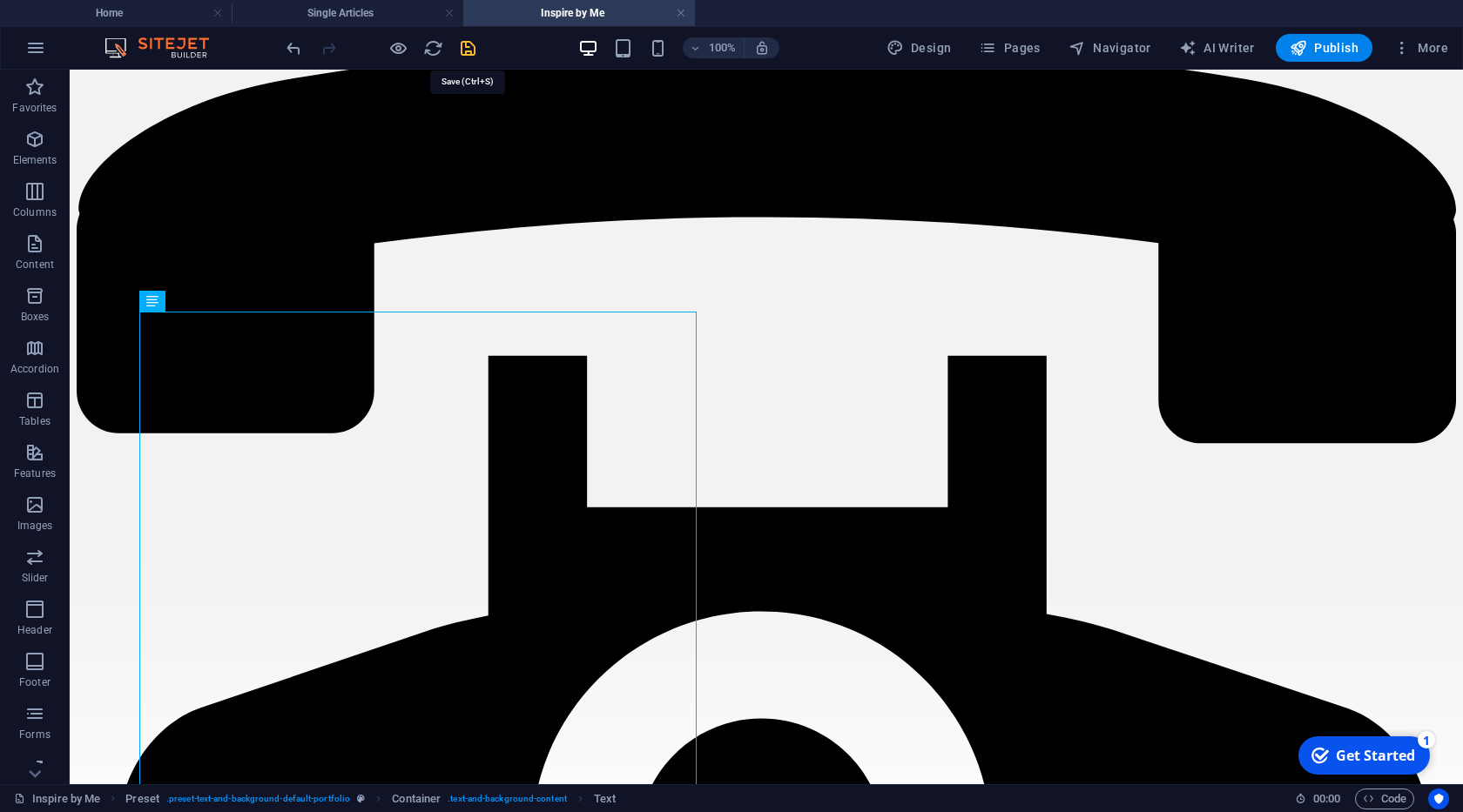
click at [464, 54] on icon "save" at bounding box center [468, 48] width 20 height 20
